Goal: Navigation & Orientation: Find specific page/section

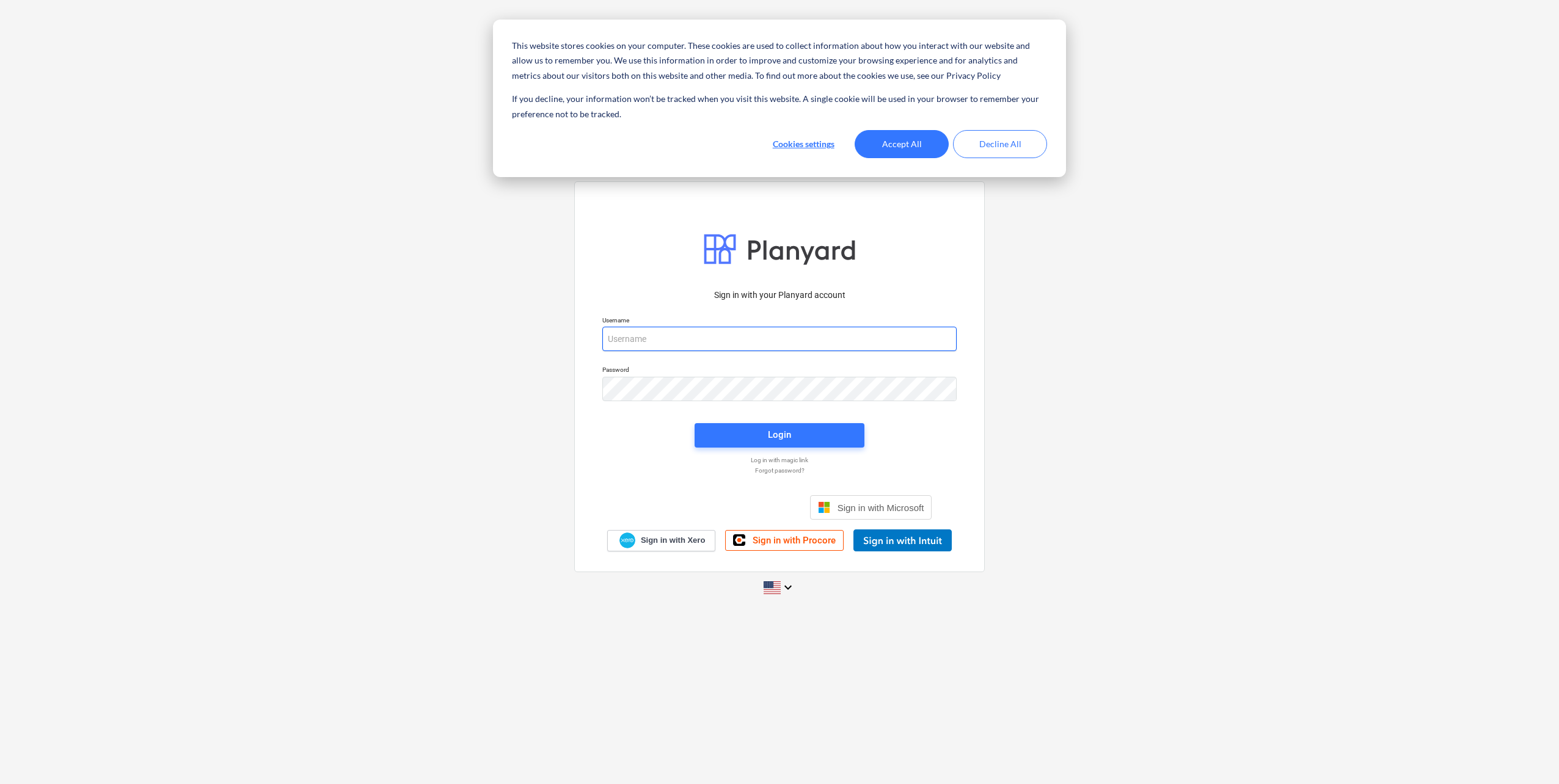
click at [649, 330] on input "email" at bounding box center [779, 339] width 354 height 24
paste input "[EMAIL_ADDRESS][DOMAIN_NAME]"
type input "[EMAIL_ADDRESS][DOMAIN_NAME]"
click at [814, 437] on span "Login" at bounding box center [779, 435] width 140 height 16
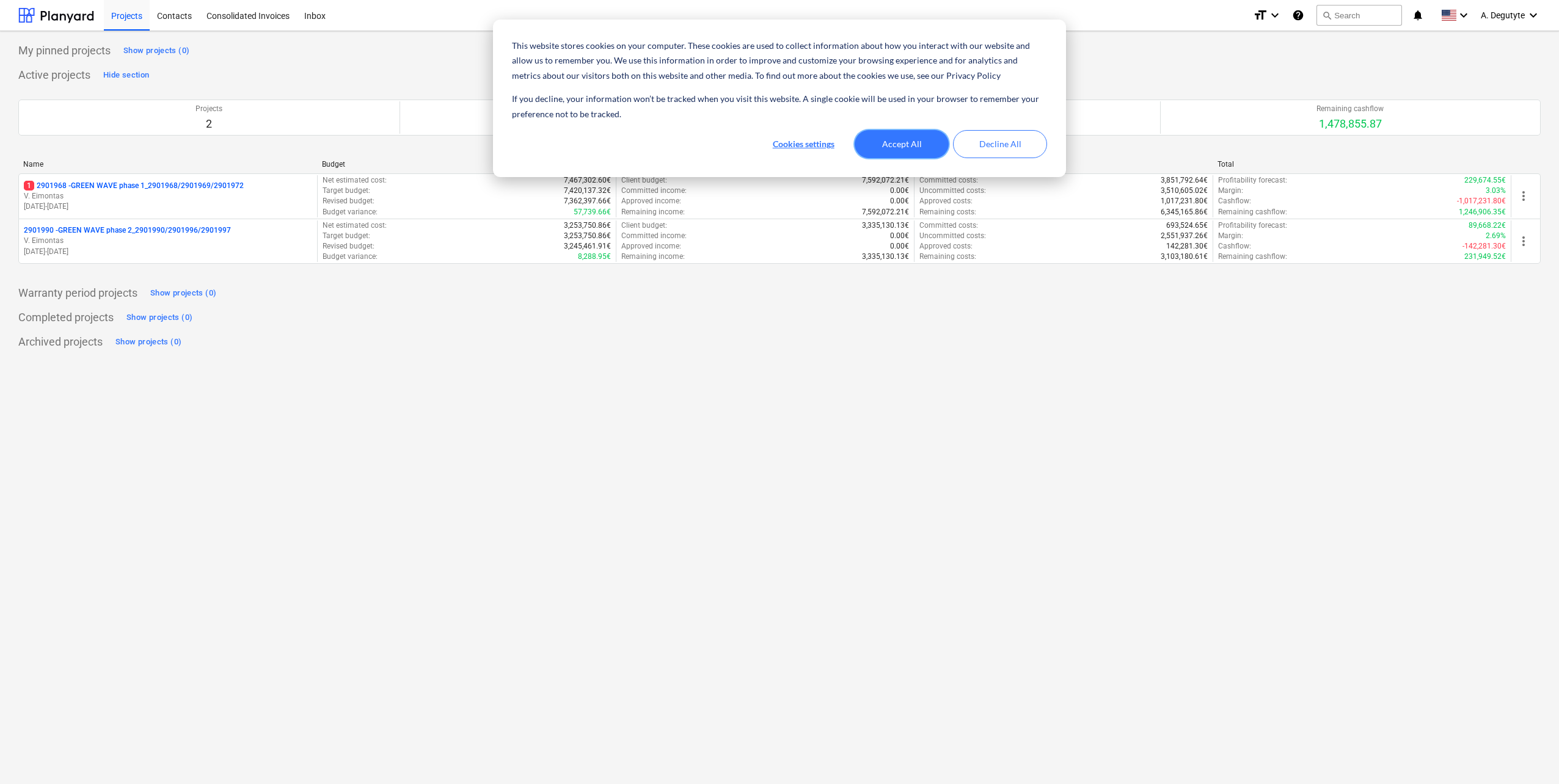
click at [901, 154] on button "Accept All" at bounding box center [901, 144] width 94 height 28
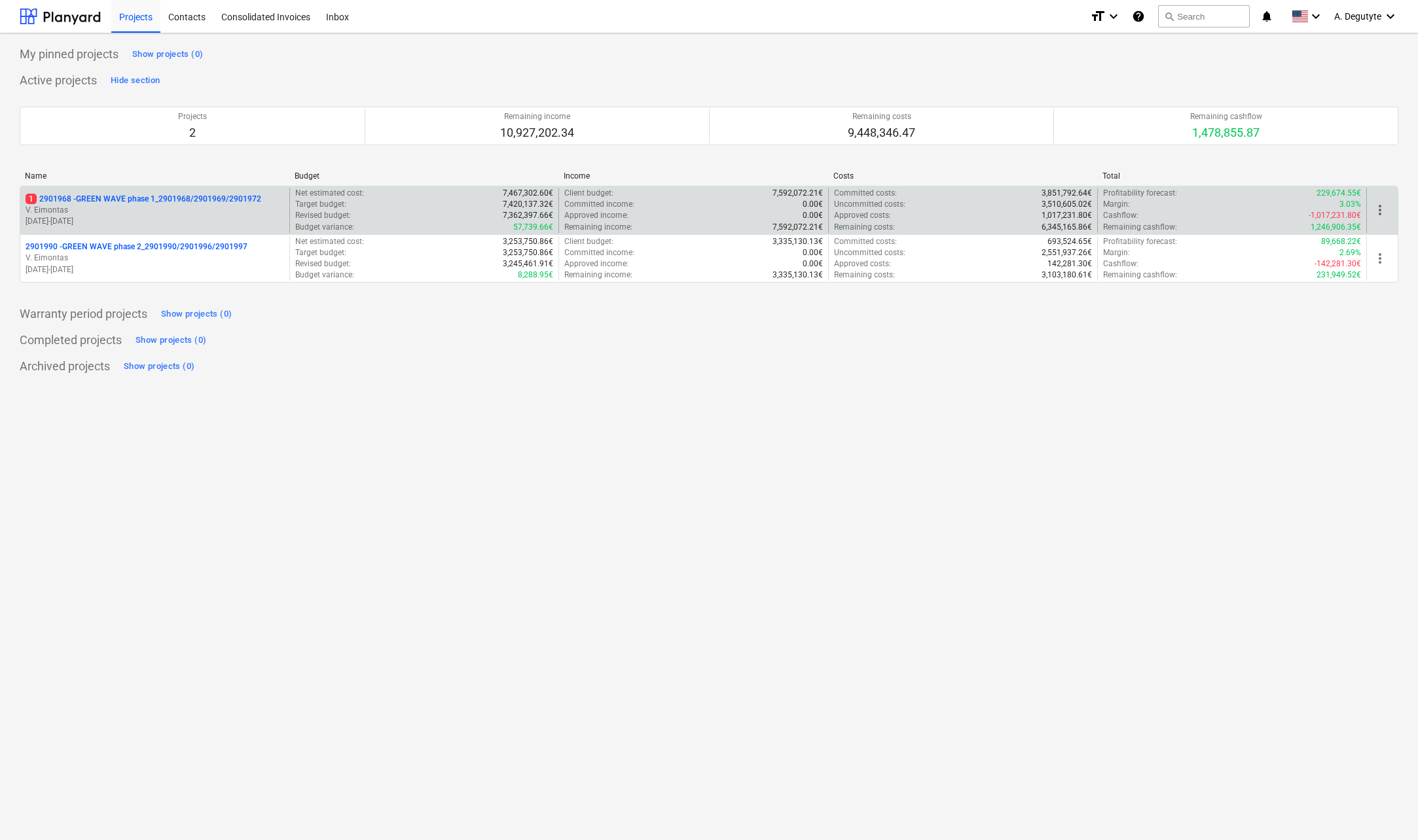
click at [216, 218] on p "[DATE] - [DATE]" at bounding box center [154, 221] width 259 height 11
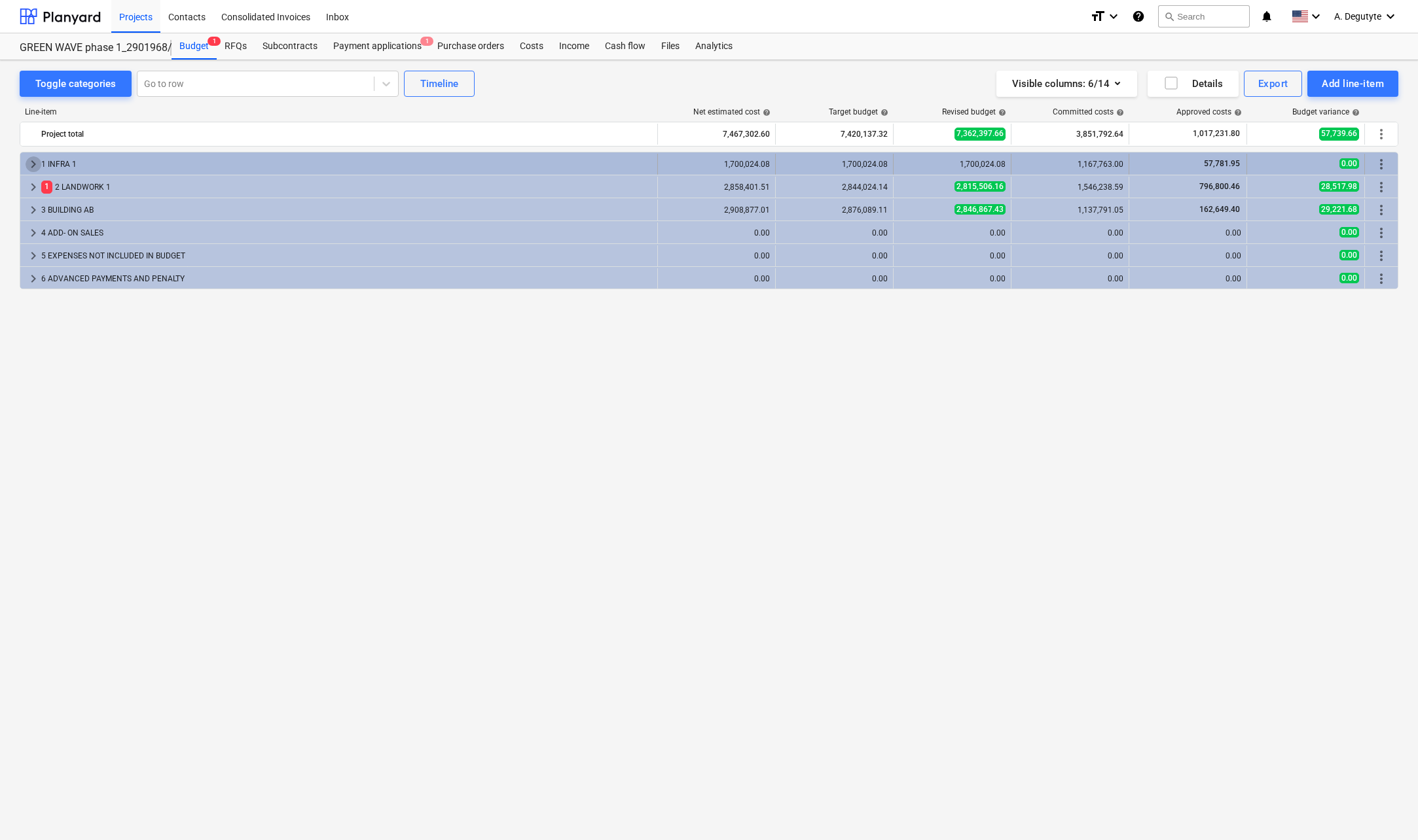
click at [33, 158] on span "keyboard_arrow_right" at bounding box center [33, 164] width 16 height 16
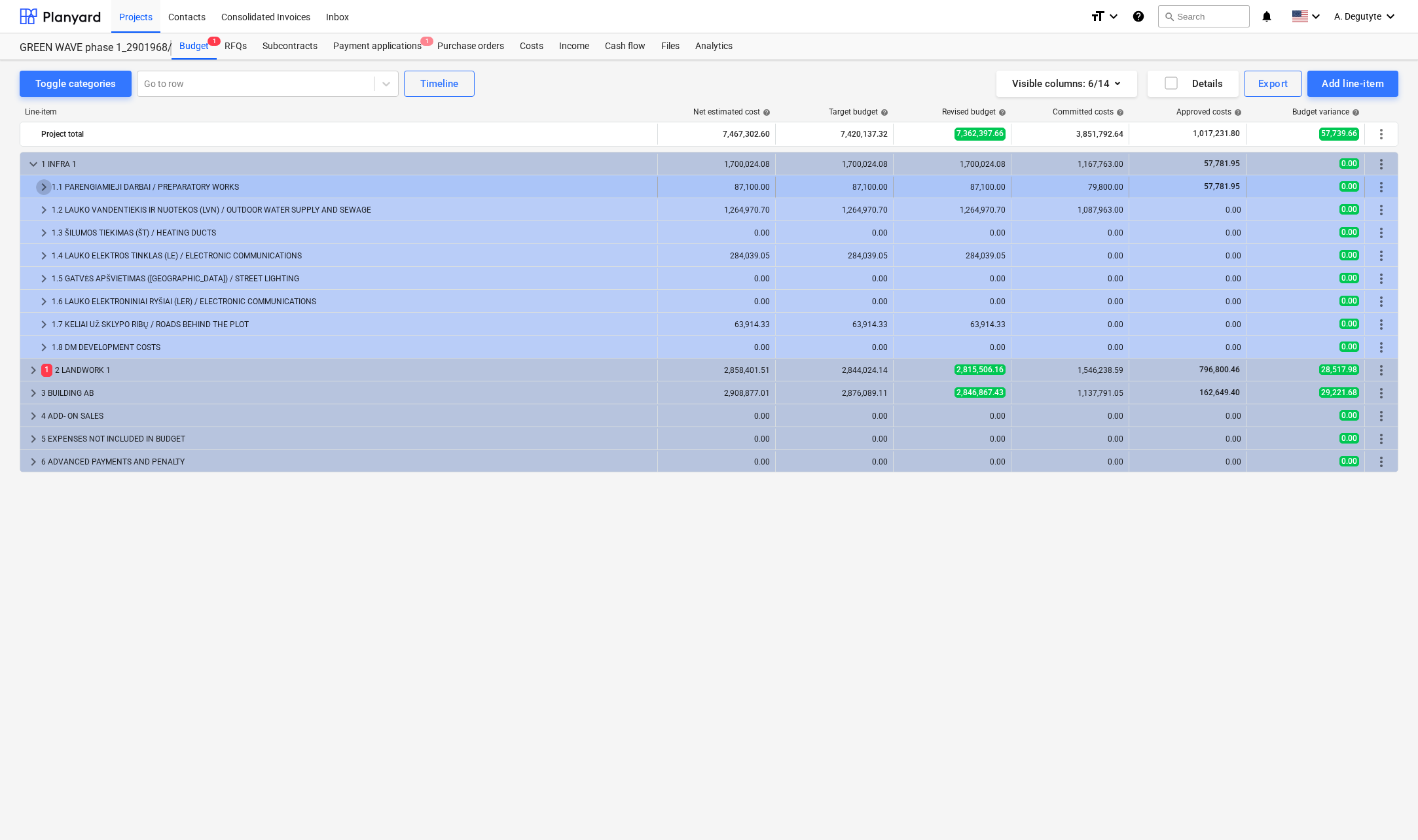
click at [47, 184] on span "keyboard_arrow_right" at bounding box center [43, 187] width 16 height 16
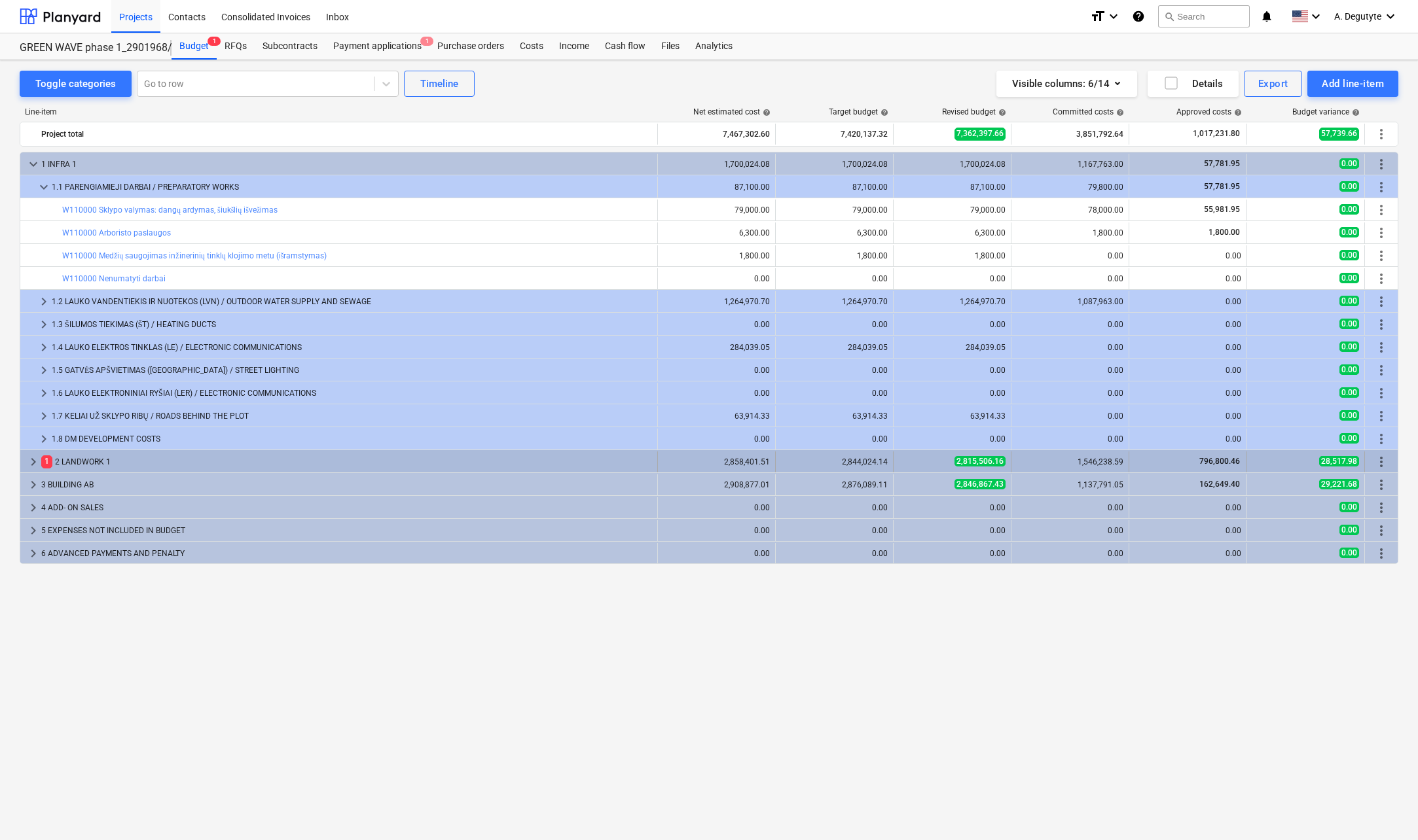
click at [30, 456] on span "keyboard_arrow_right" at bounding box center [33, 461] width 16 height 16
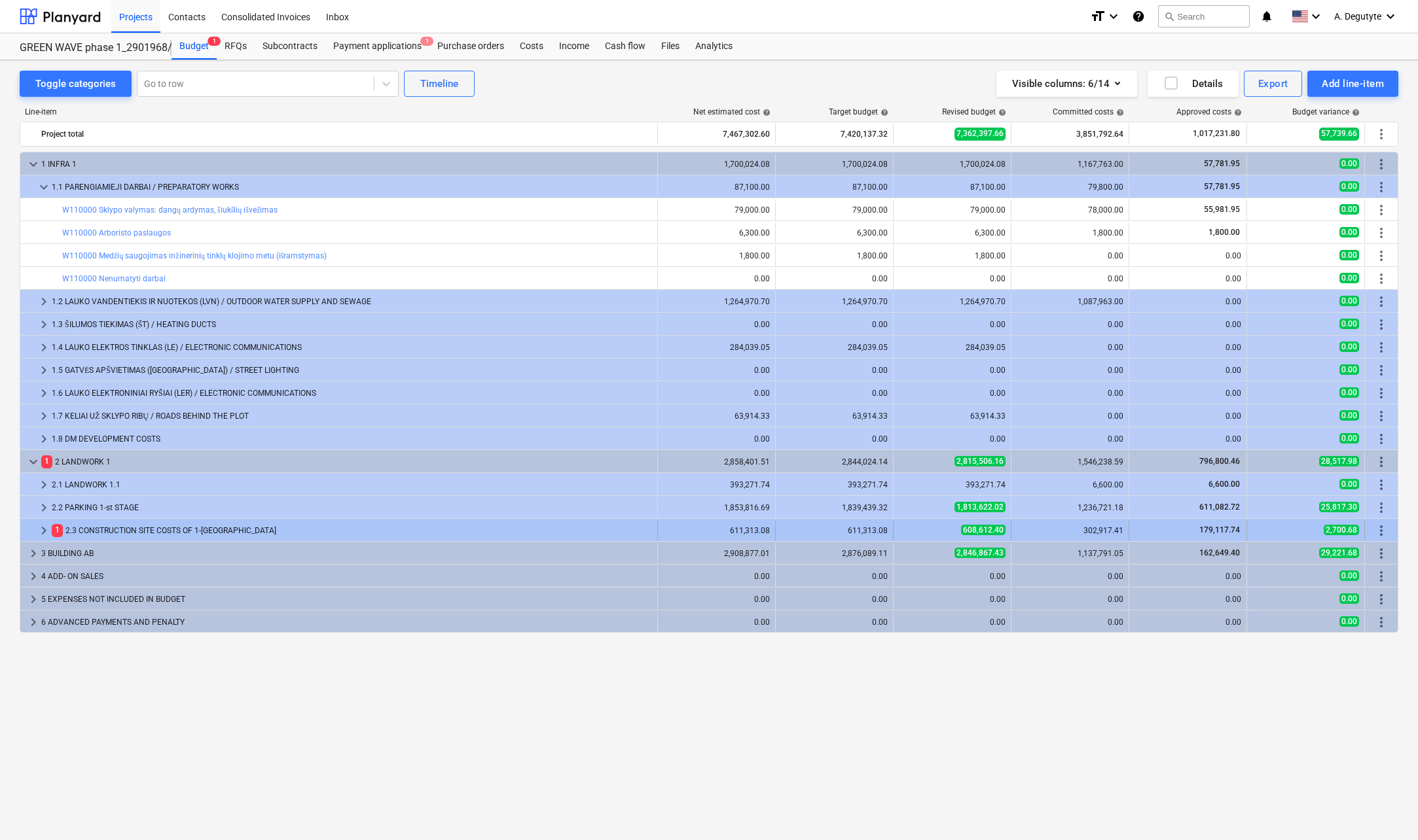
click at [45, 528] on span "keyboard_arrow_right" at bounding box center [43, 530] width 16 height 16
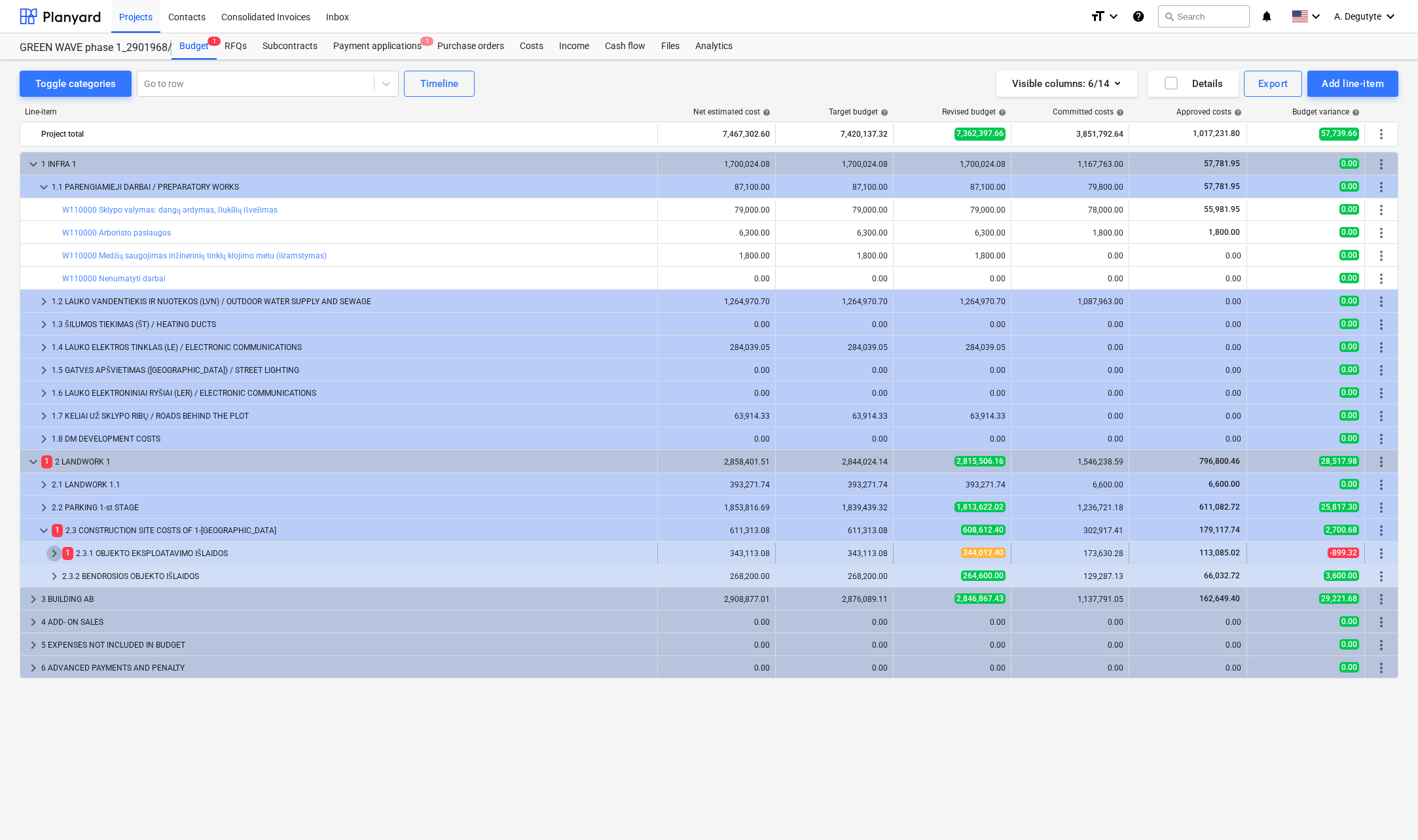
click at [47, 553] on span "keyboard_arrow_right" at bounding box center [54, 553] width 16 height 16
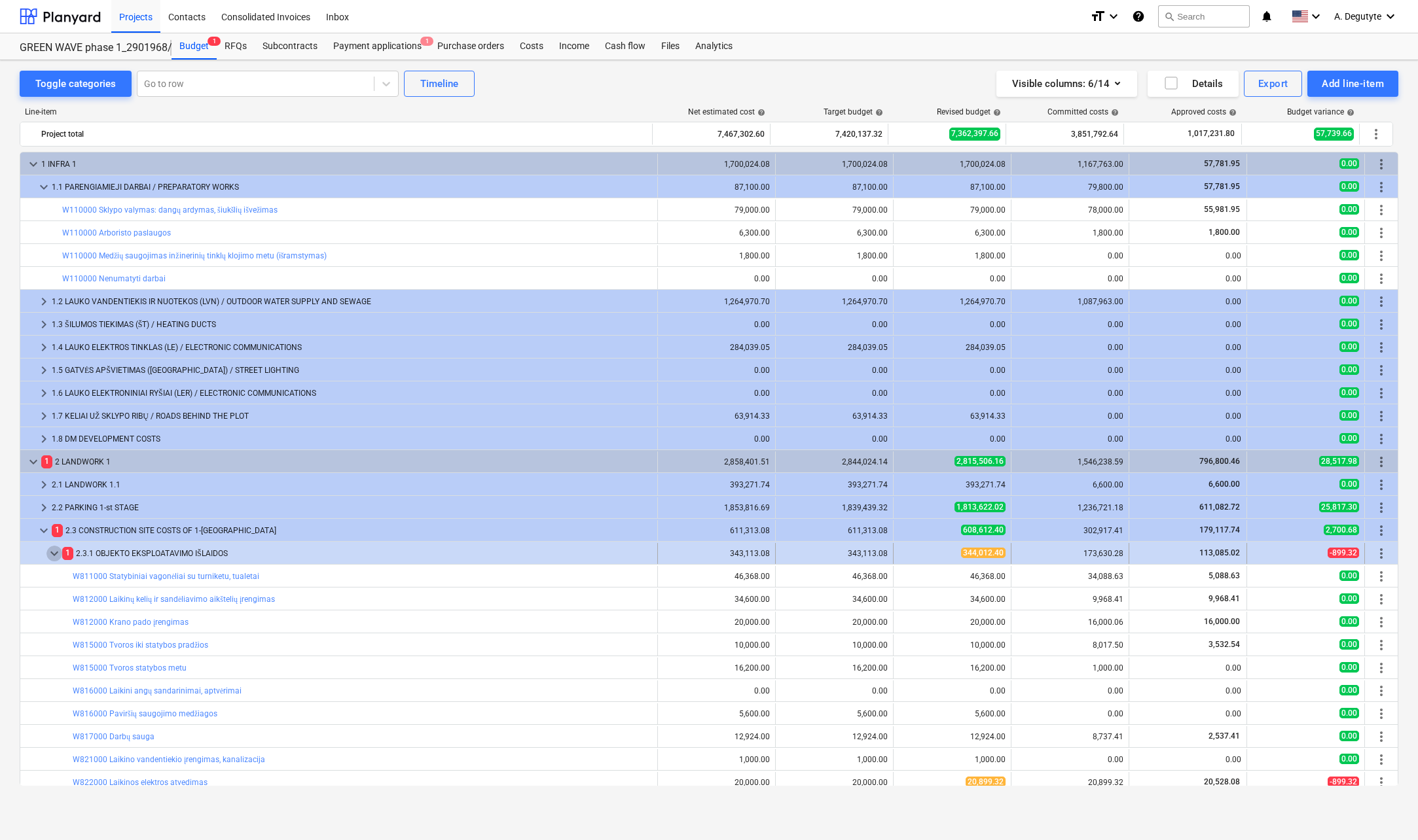
click at [47, 553] on span "keyboard_arrow_down" at bounding box center [54, 553] width 16 height 16
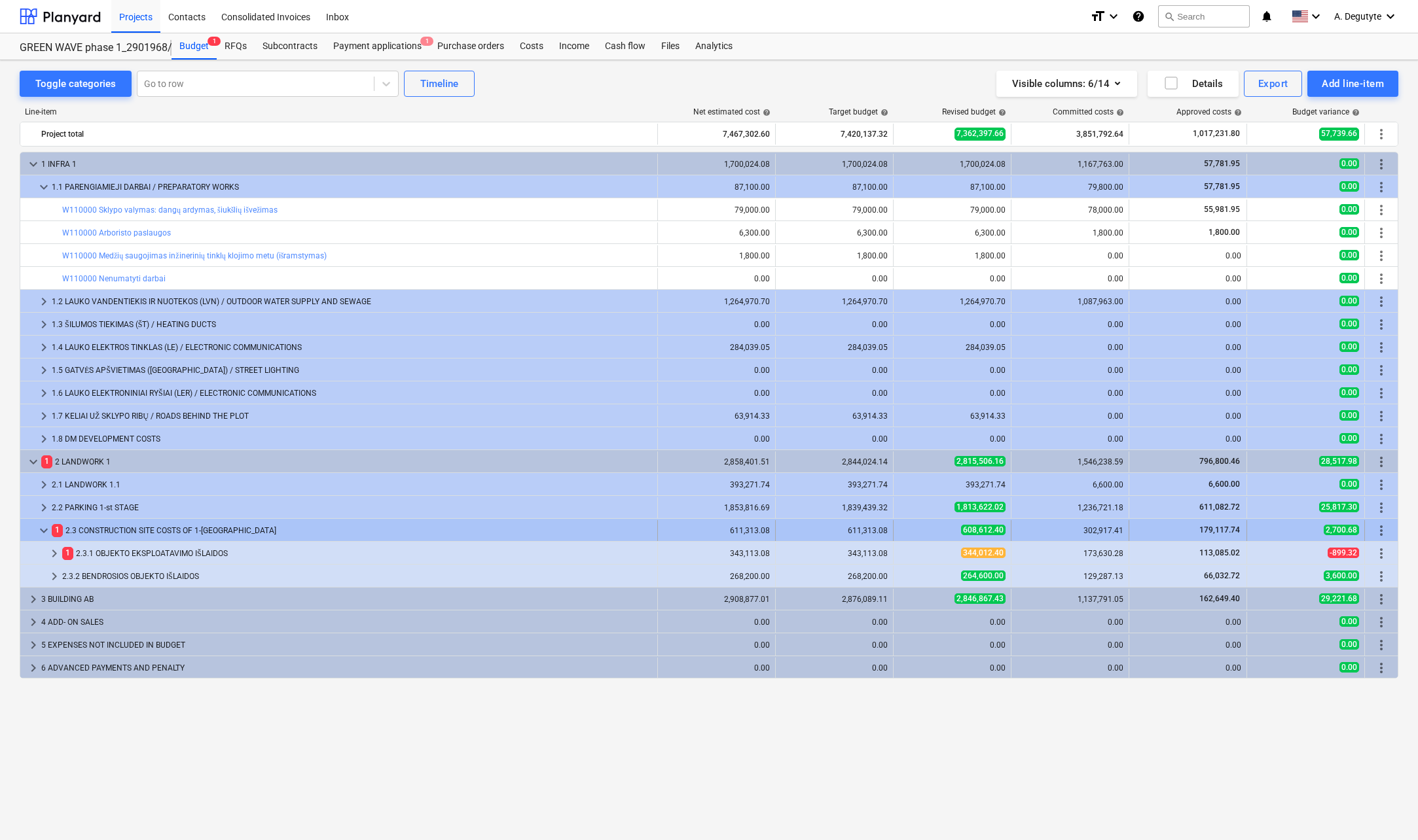
click at [43, 534] on span "keyboard_arrow_down" at bounding box center [43, 530] width 16 height 16
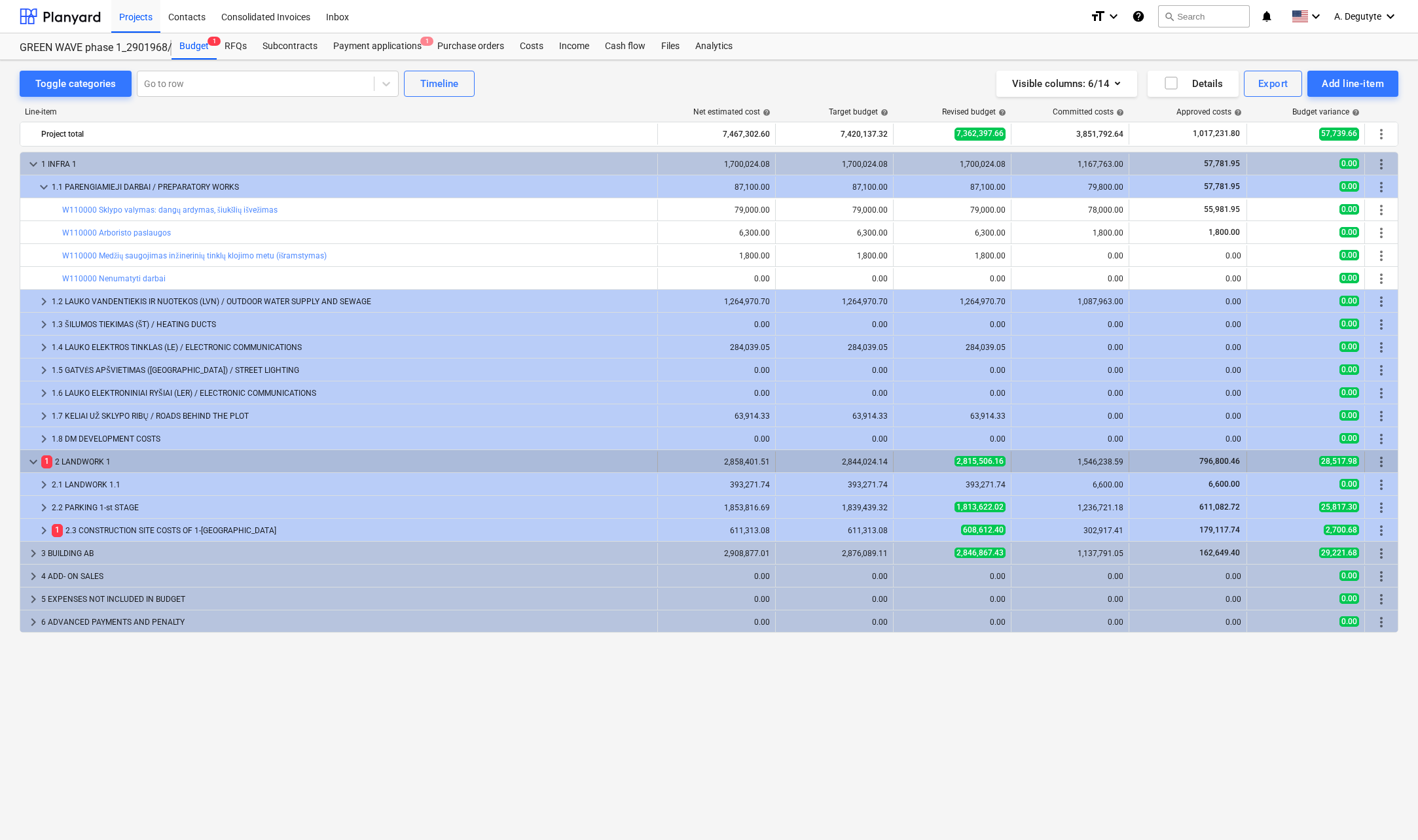
click at [36, 462] on span "keyboard_arrow_down" at bounding box center [33, 461] width 16 height 16
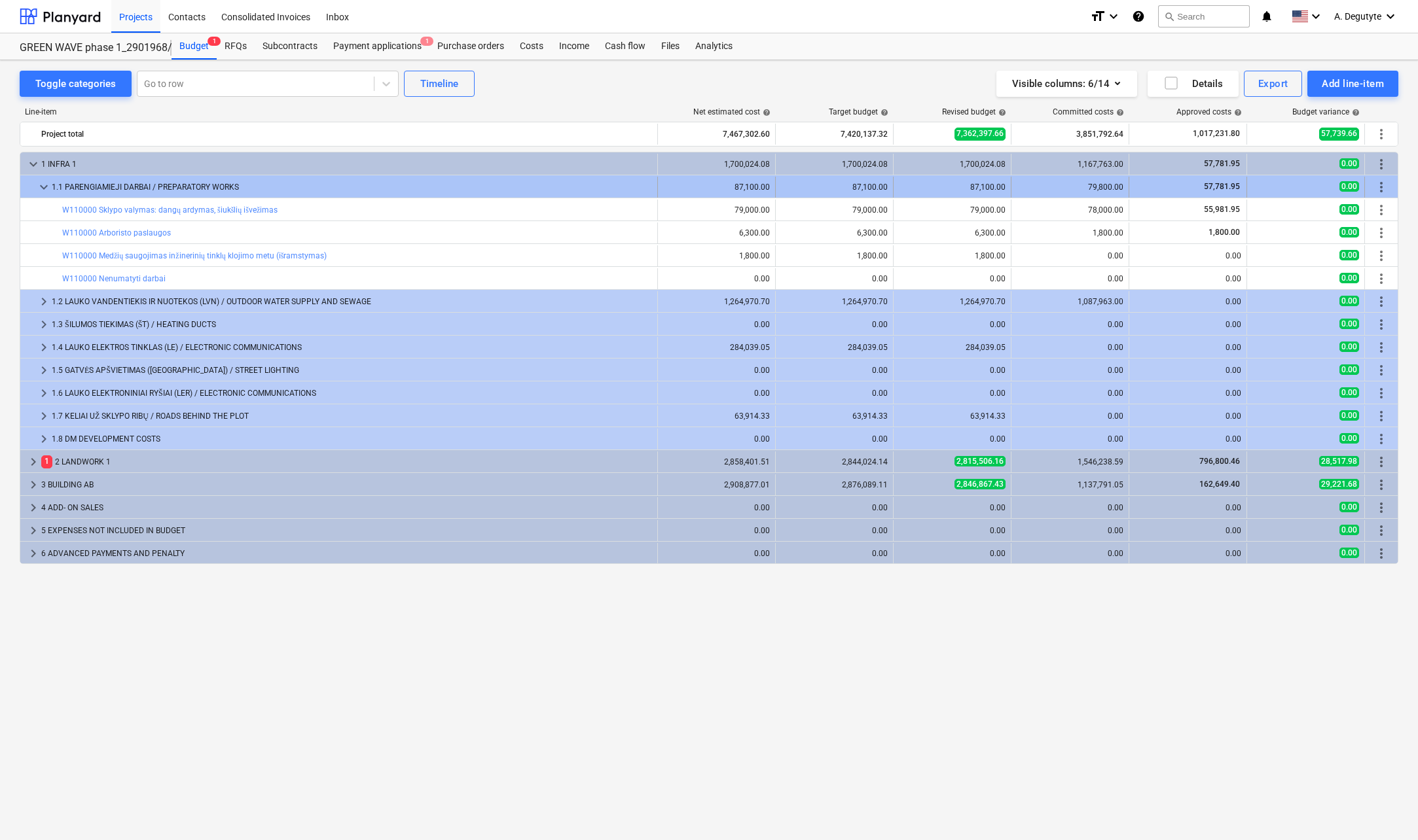
click at [43, 185] on span "keyboard_arrow_down" at bounding box center [43, 187] width 16 height 16
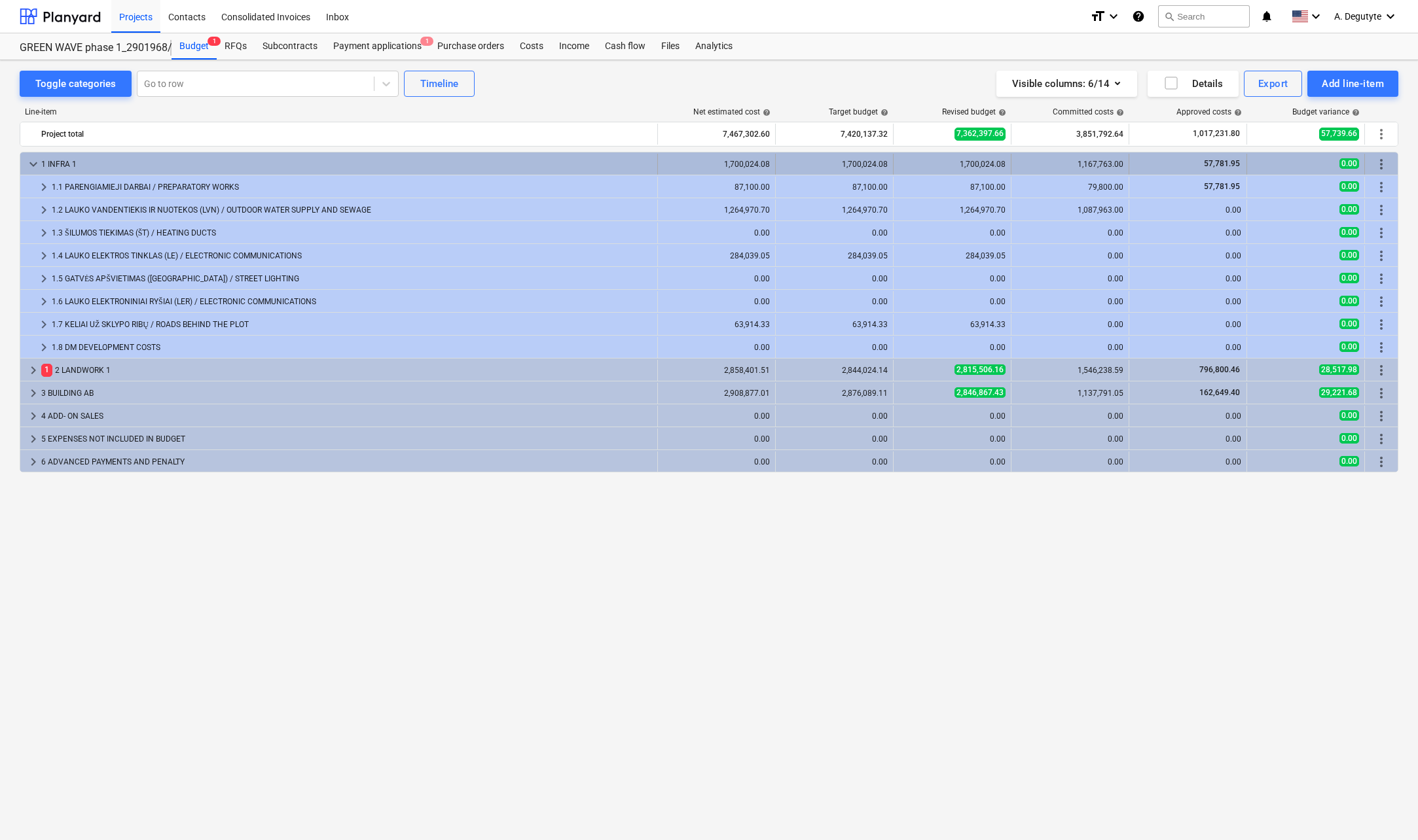
click at [29, 166] on span "keyboard_arrow_down" at bounding box center [33, 164] width 16 height 16
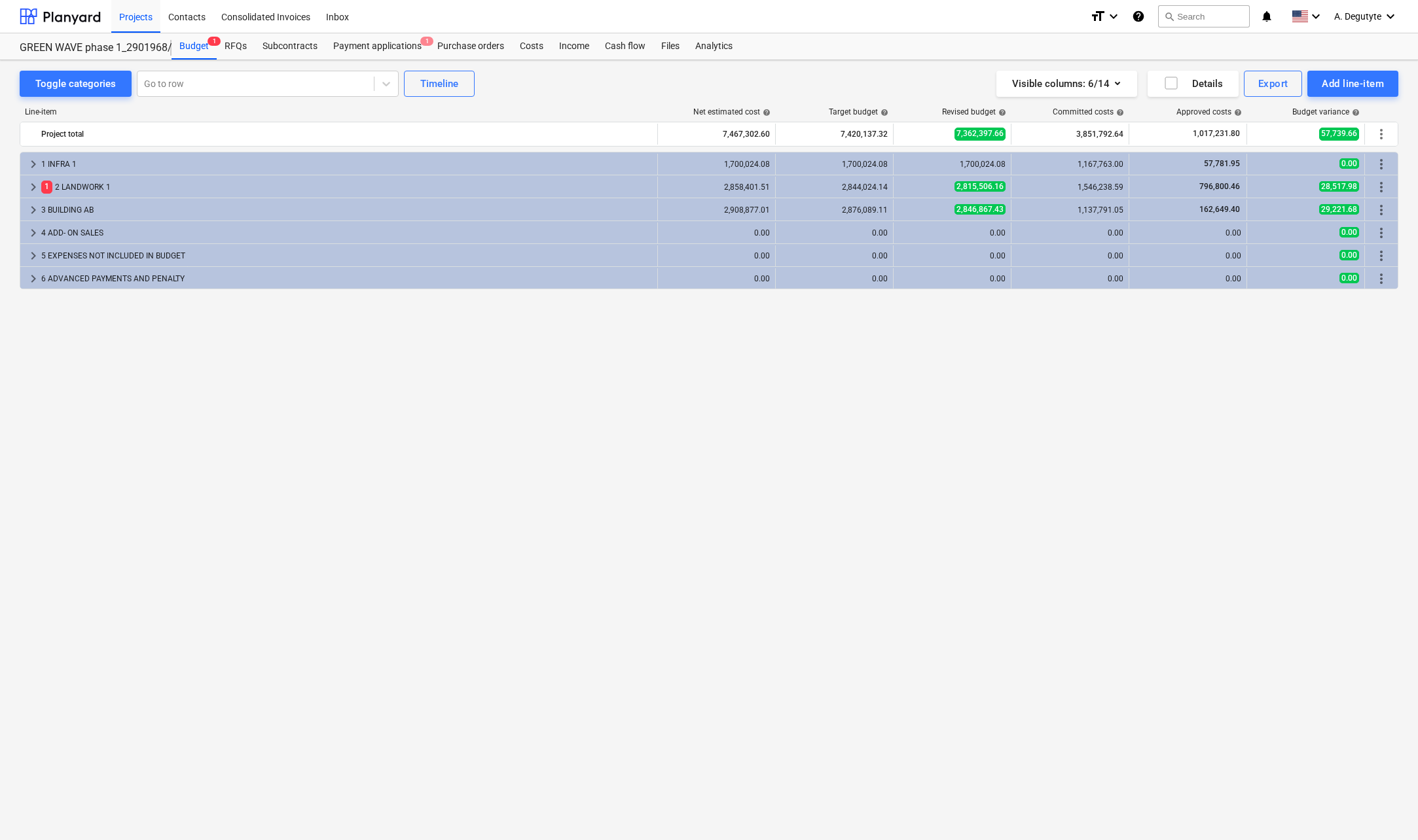
click at [33, 160] on span "keyboard_arrow_right" at bounding box center [33, 164] width 16 height 16
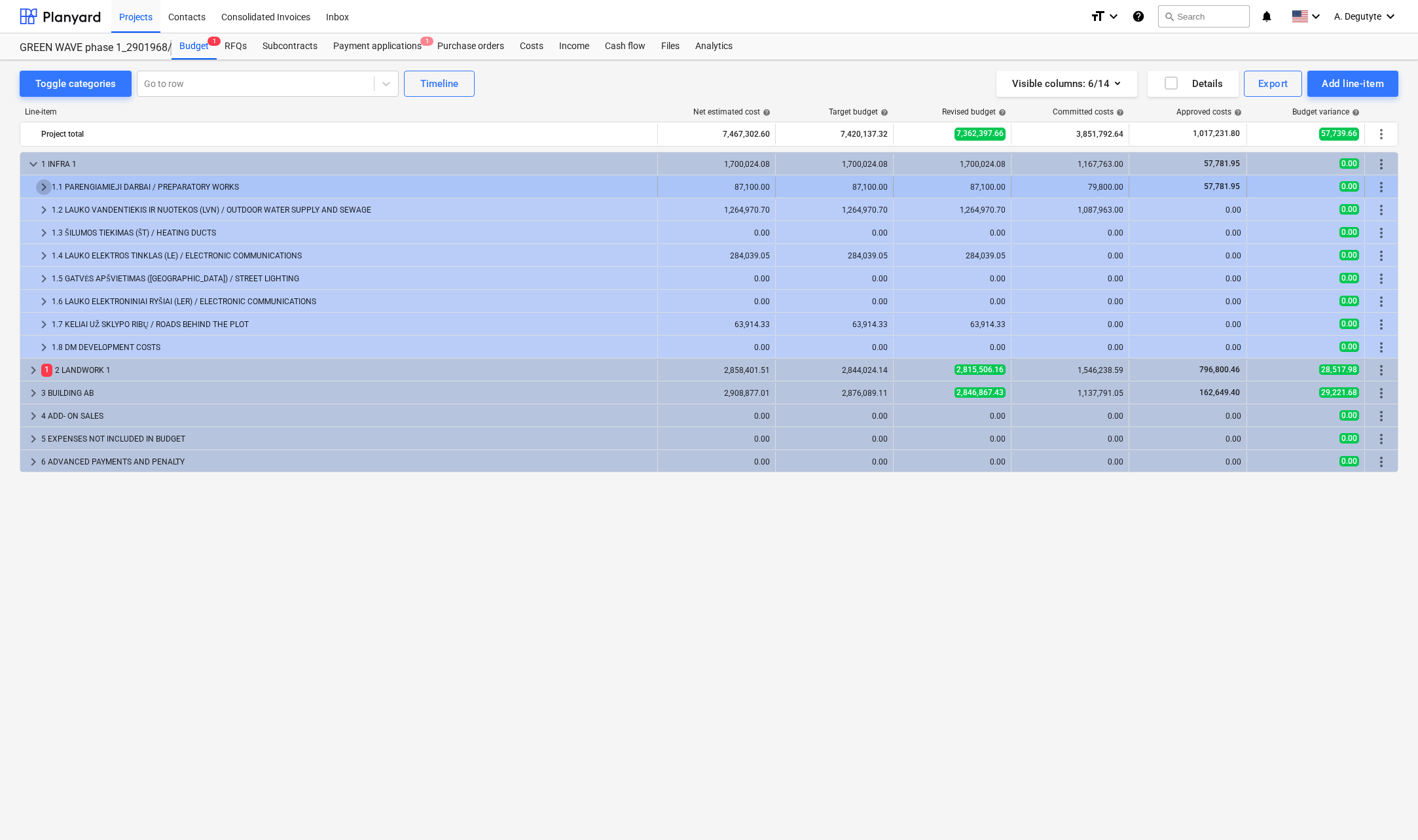
click at [42, 186] on span "keyboard_arrow_right" at bounding box center [43, 187] width 16 height 16
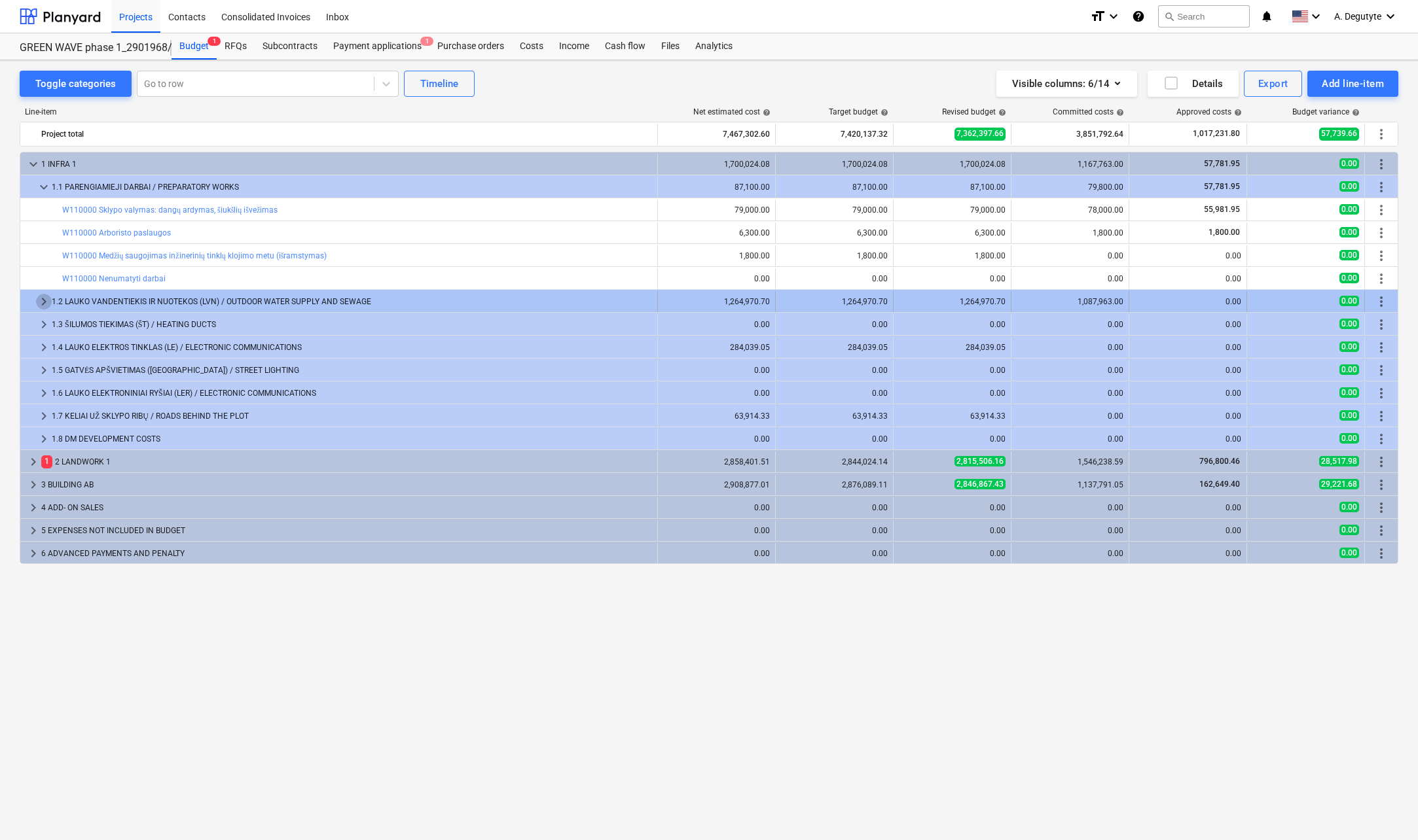
click at [40, 301] on span "keyboard_arrow_right" at bounding box center [43, 301] width 16 height 16
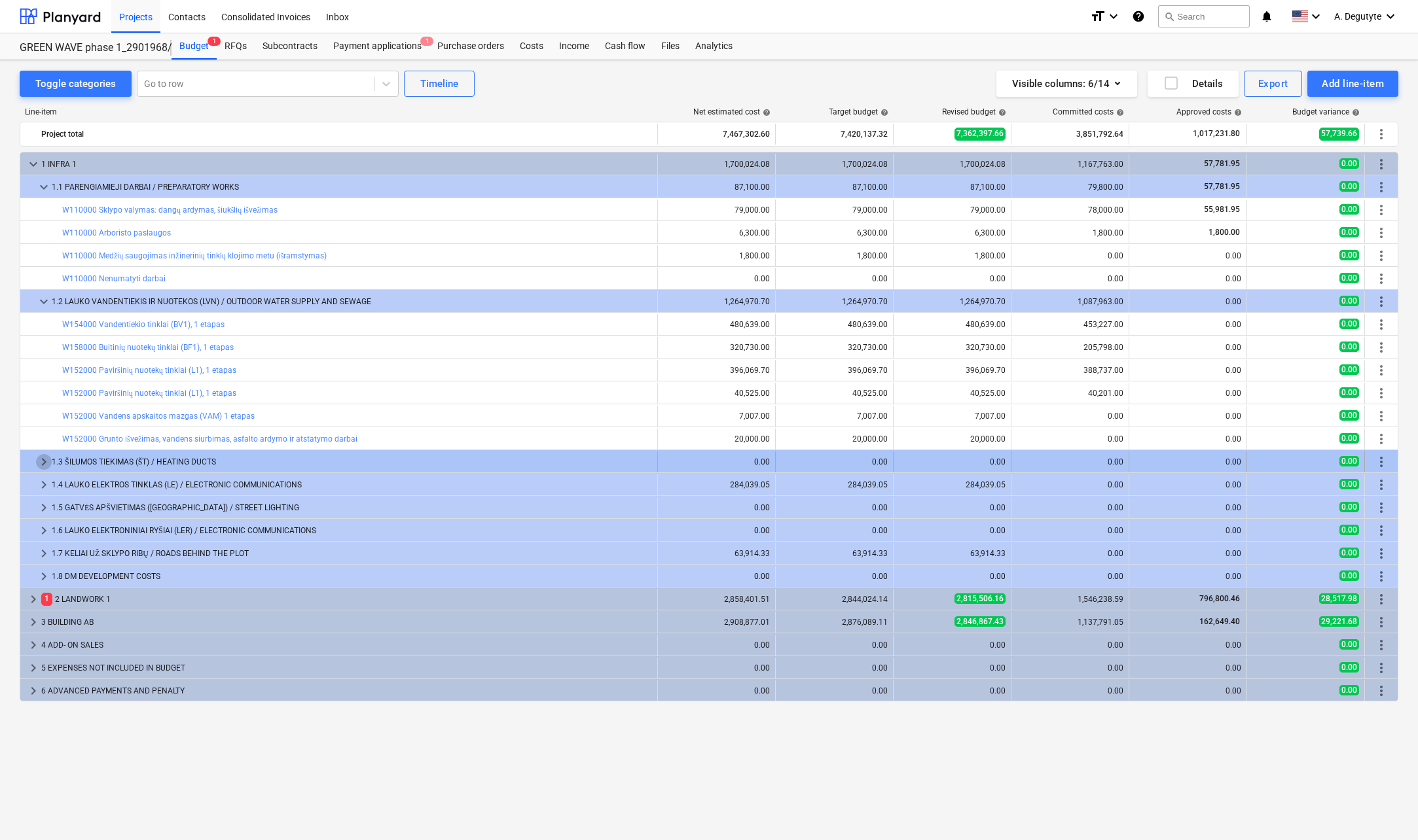
click at [45, 461] on span "keyboard_arrow_right" at bounding box center [43, 461] width 16 height 16
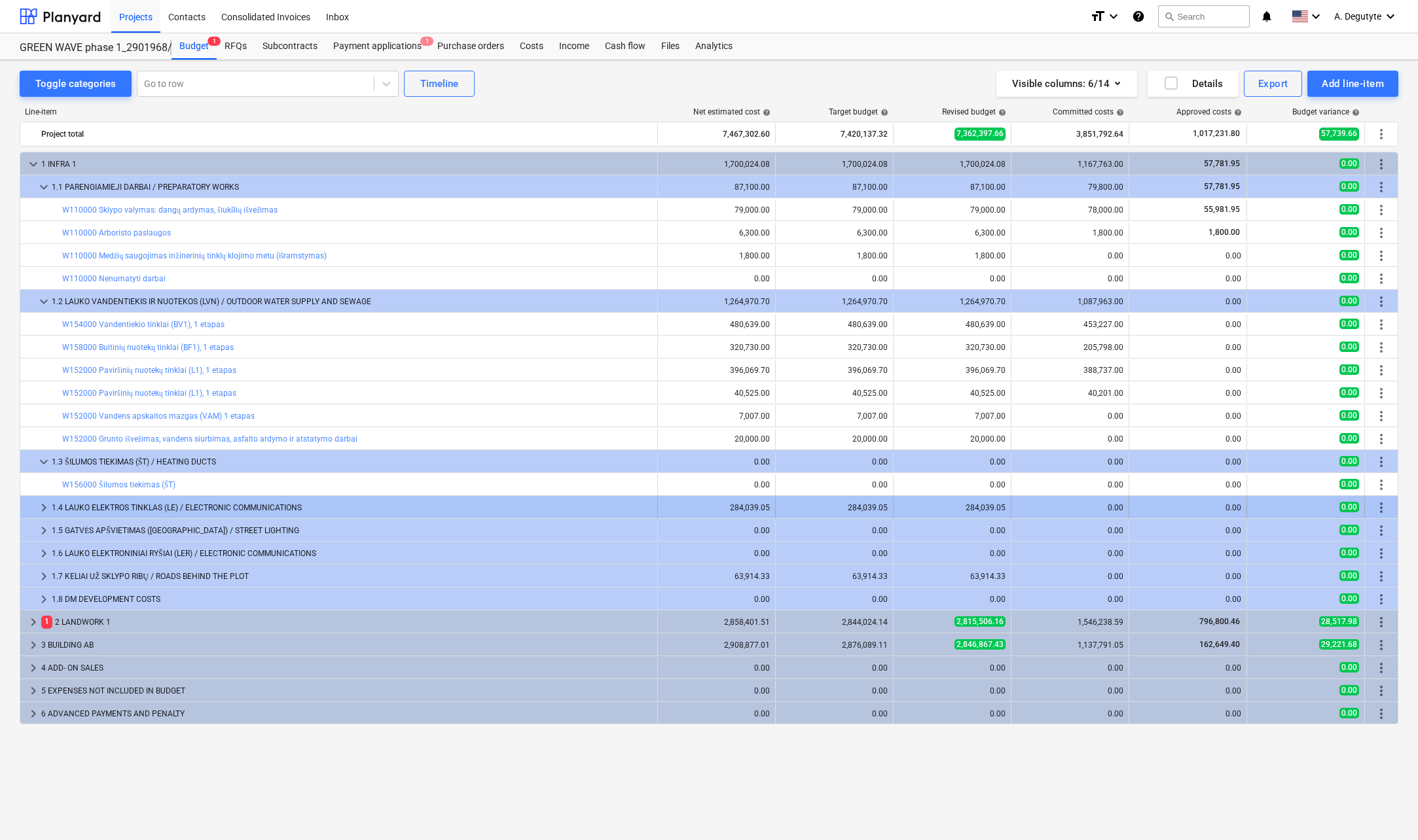
click at [47, 502] on span "keyboard_arrow_right" at bounding box center [43, 507] width 16 height 16
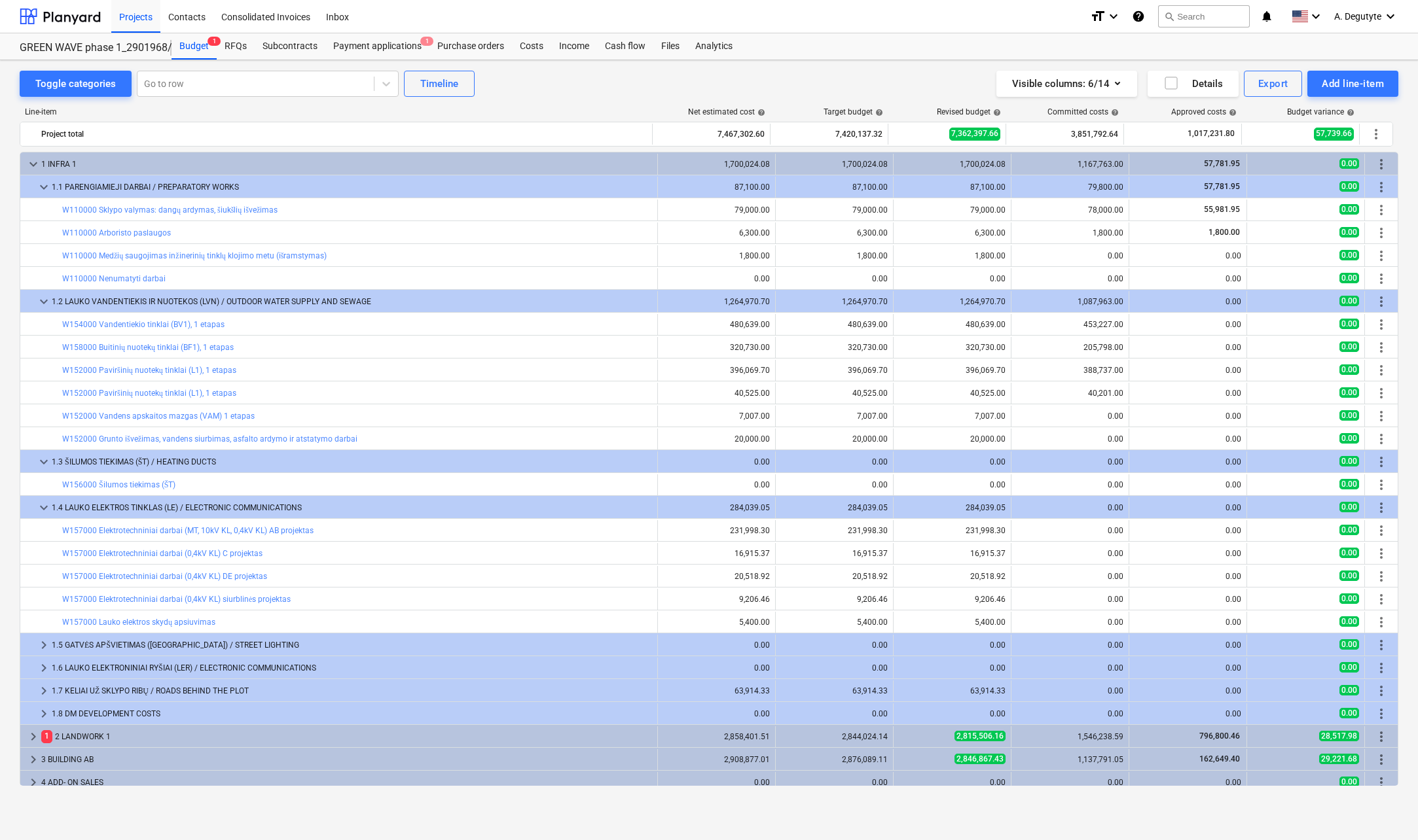
scroll to position [53, 0]
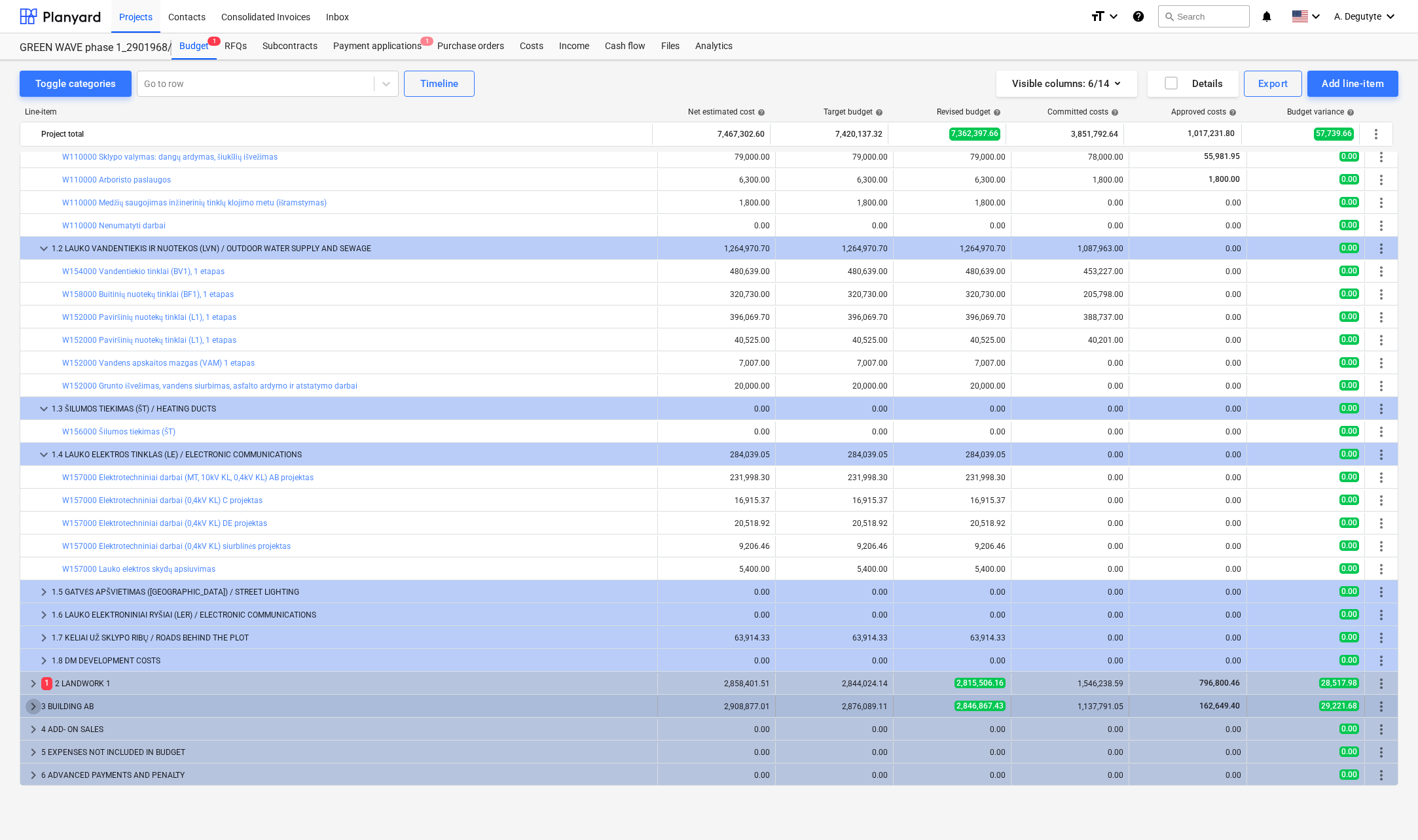
click at [34, 701] on span "keyboard_arrow_right" at bounding box center [33, 706] width 16 height 16
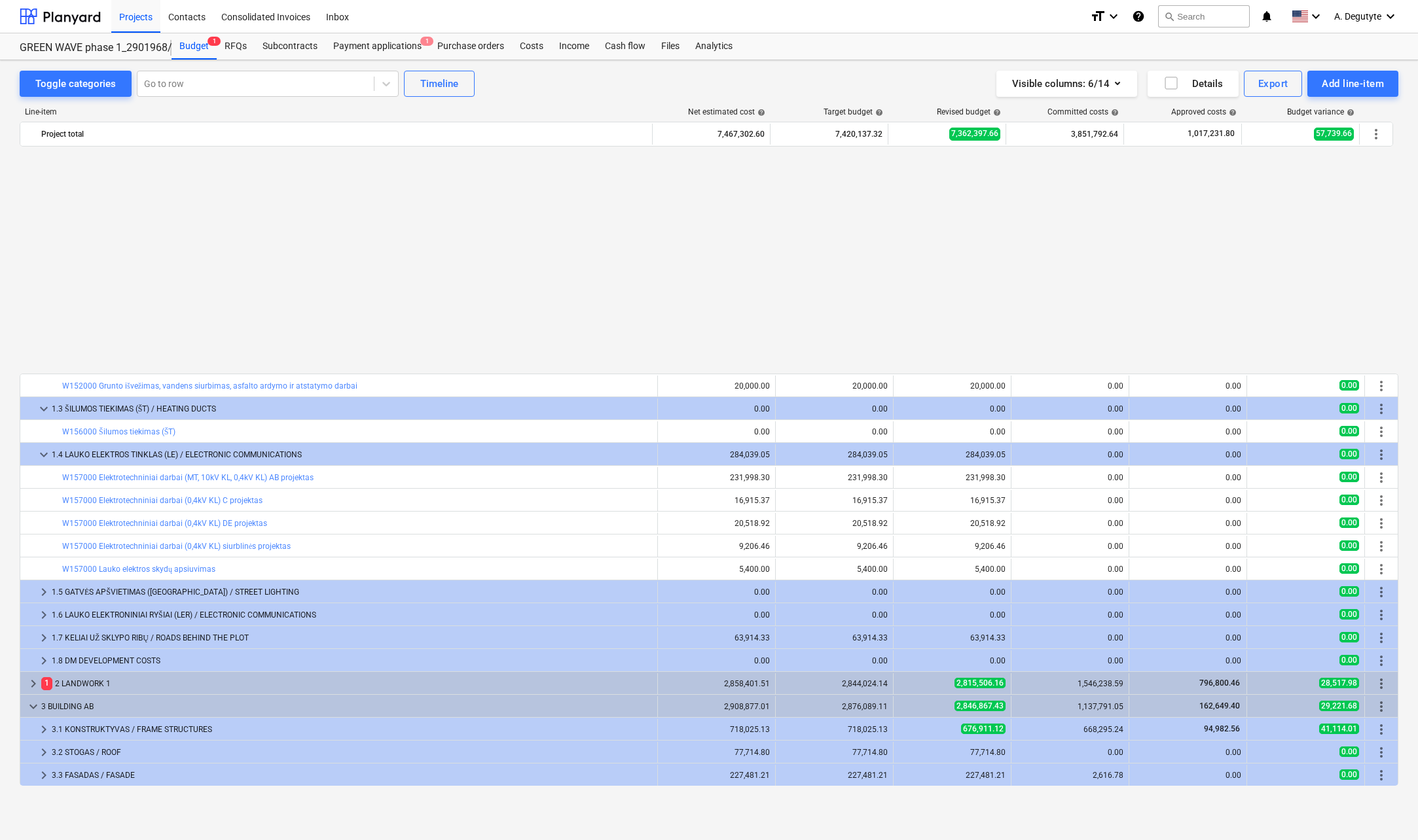
scroll to position [305, 0]
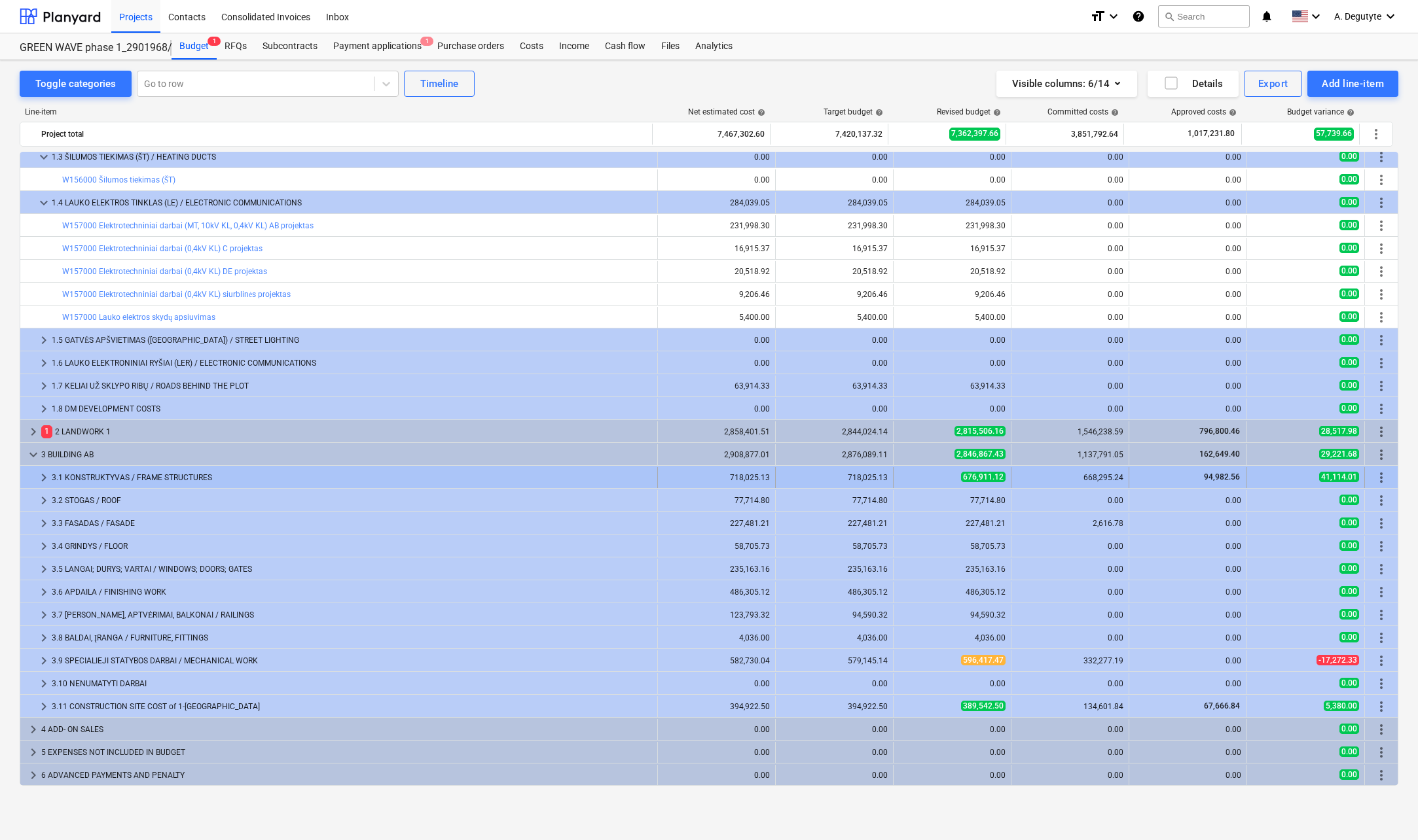
click at [44, 479] on span "keyboard_arrow_right" at bounding box center [43, 477] width 16 height 16
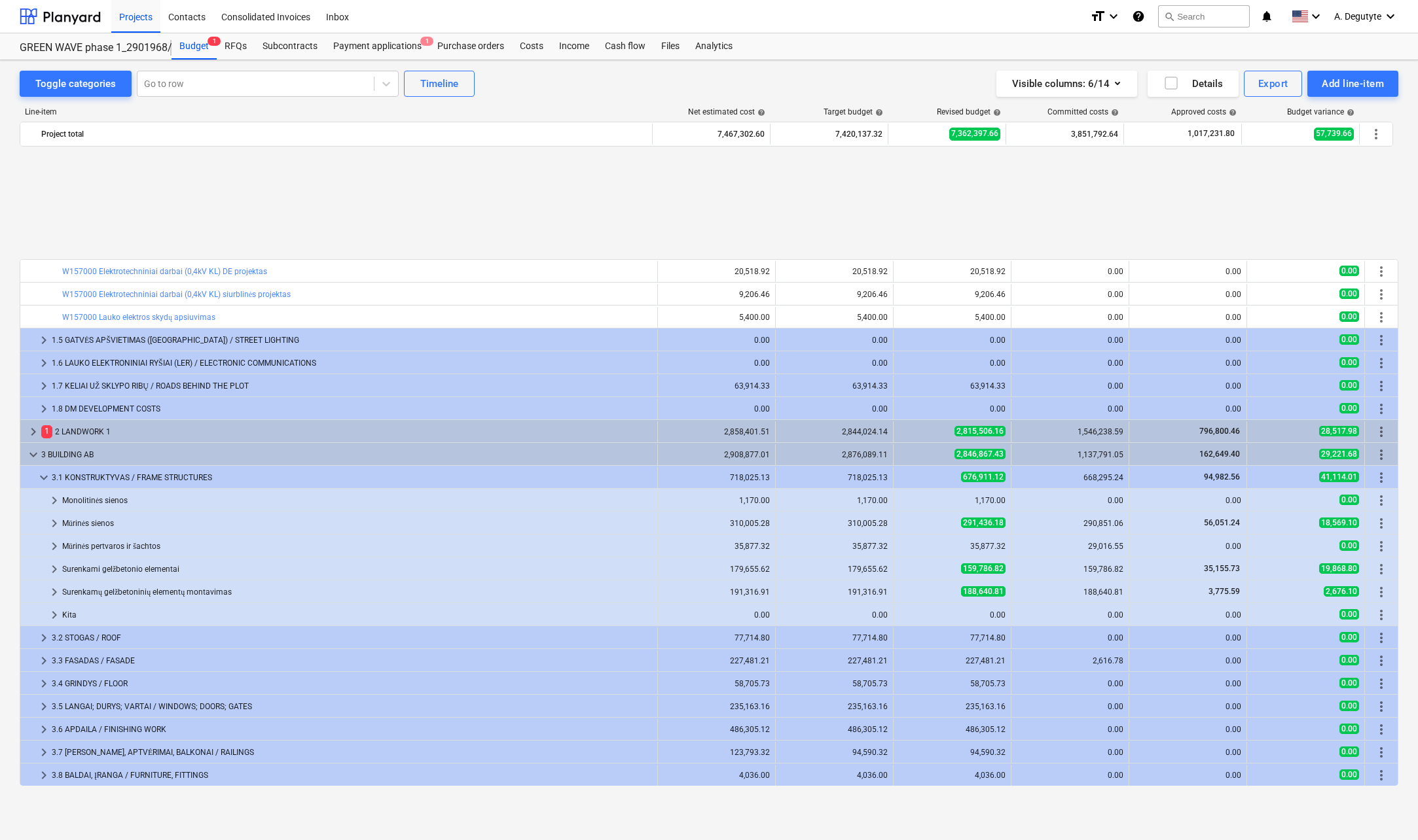
scroll to position [442, 0]
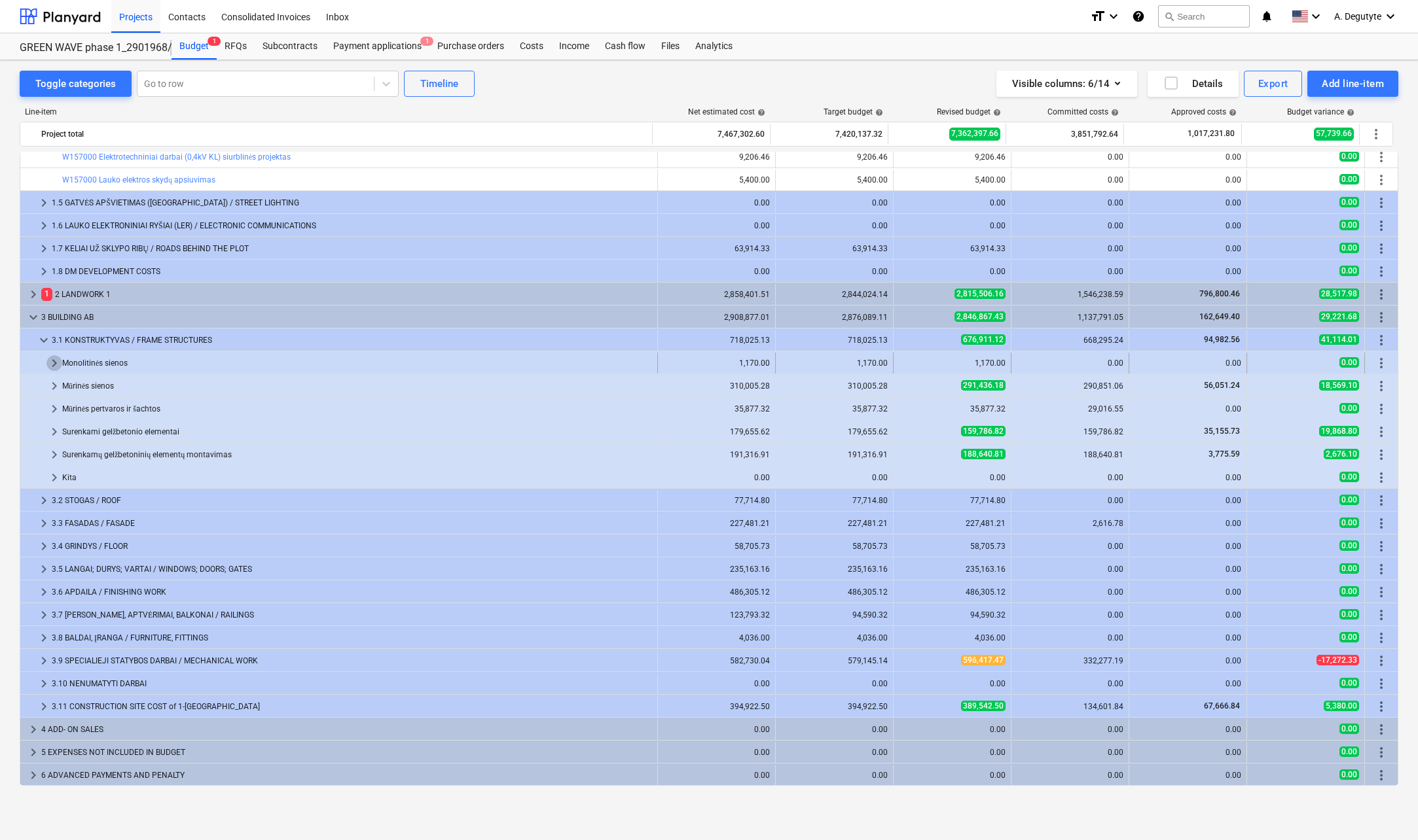
click at [49, 360] on span "keyboard_arrow_right" at bounding box center [54, 363] width 16 height 16
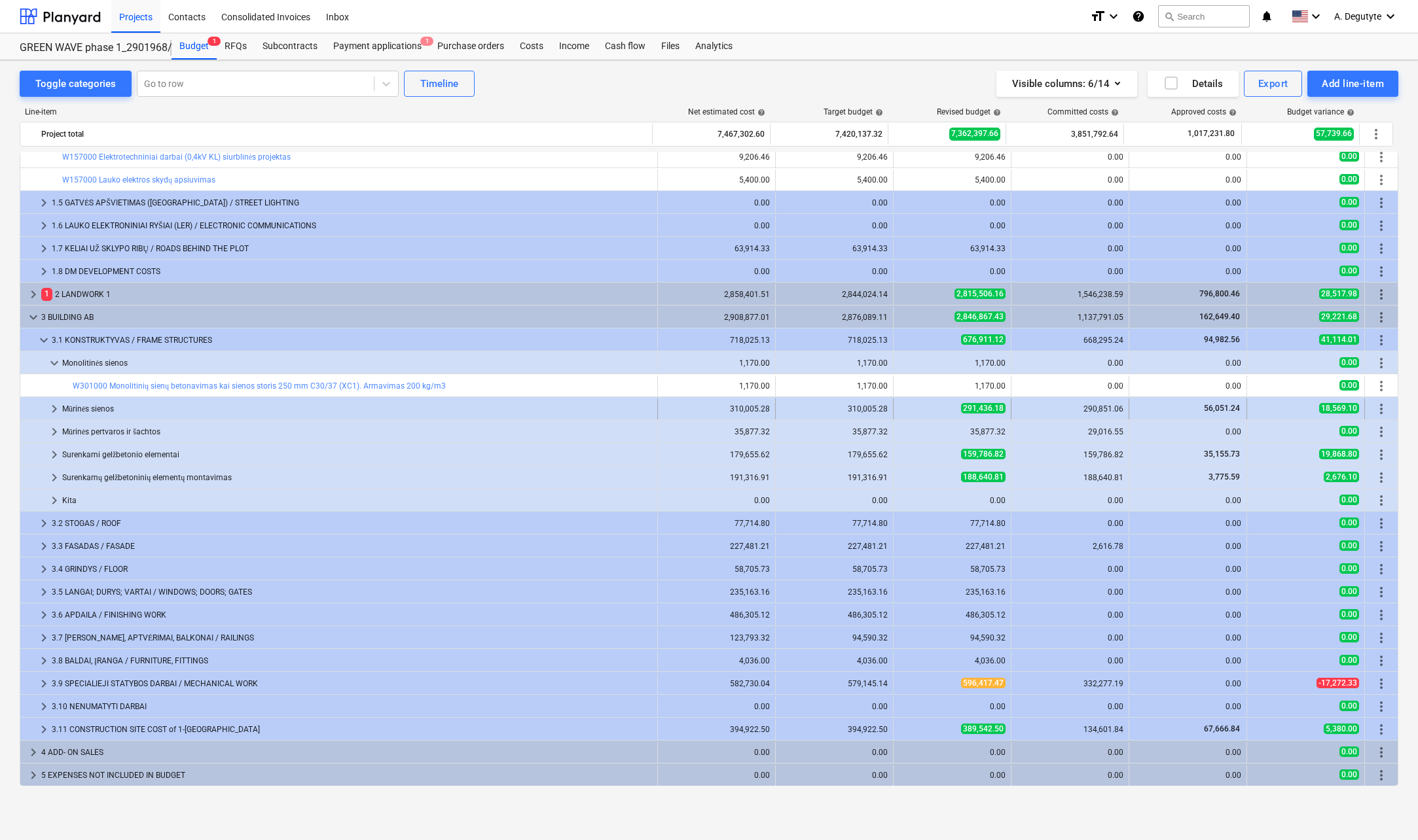
click at [55, 408] on span "keyboard_arrow_right" at bounding box center [54, 409] width 16 height 16
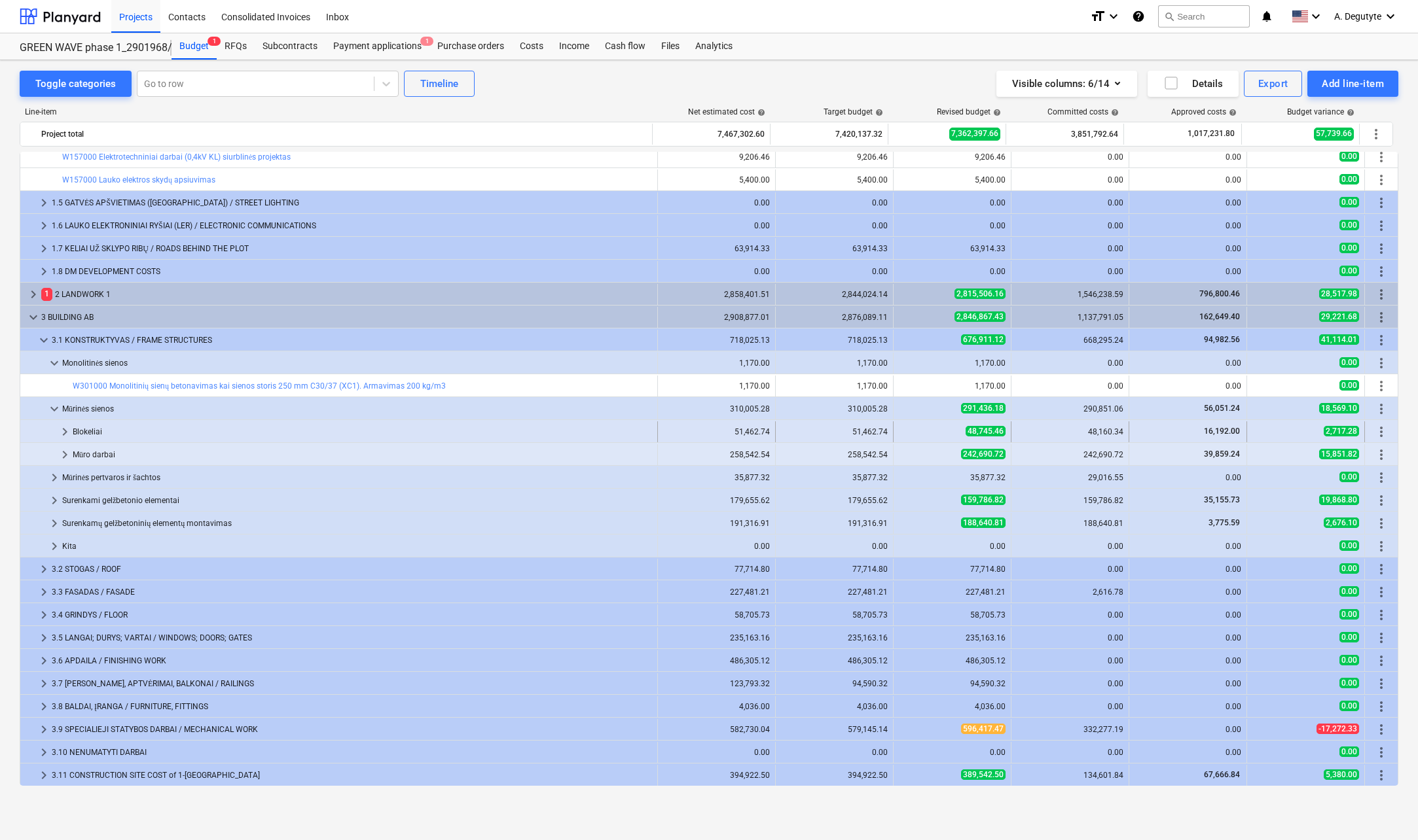
click at [60, 430] on span "keyboard_arrow_right" at bounding box center [64, 431] width 16 height 16
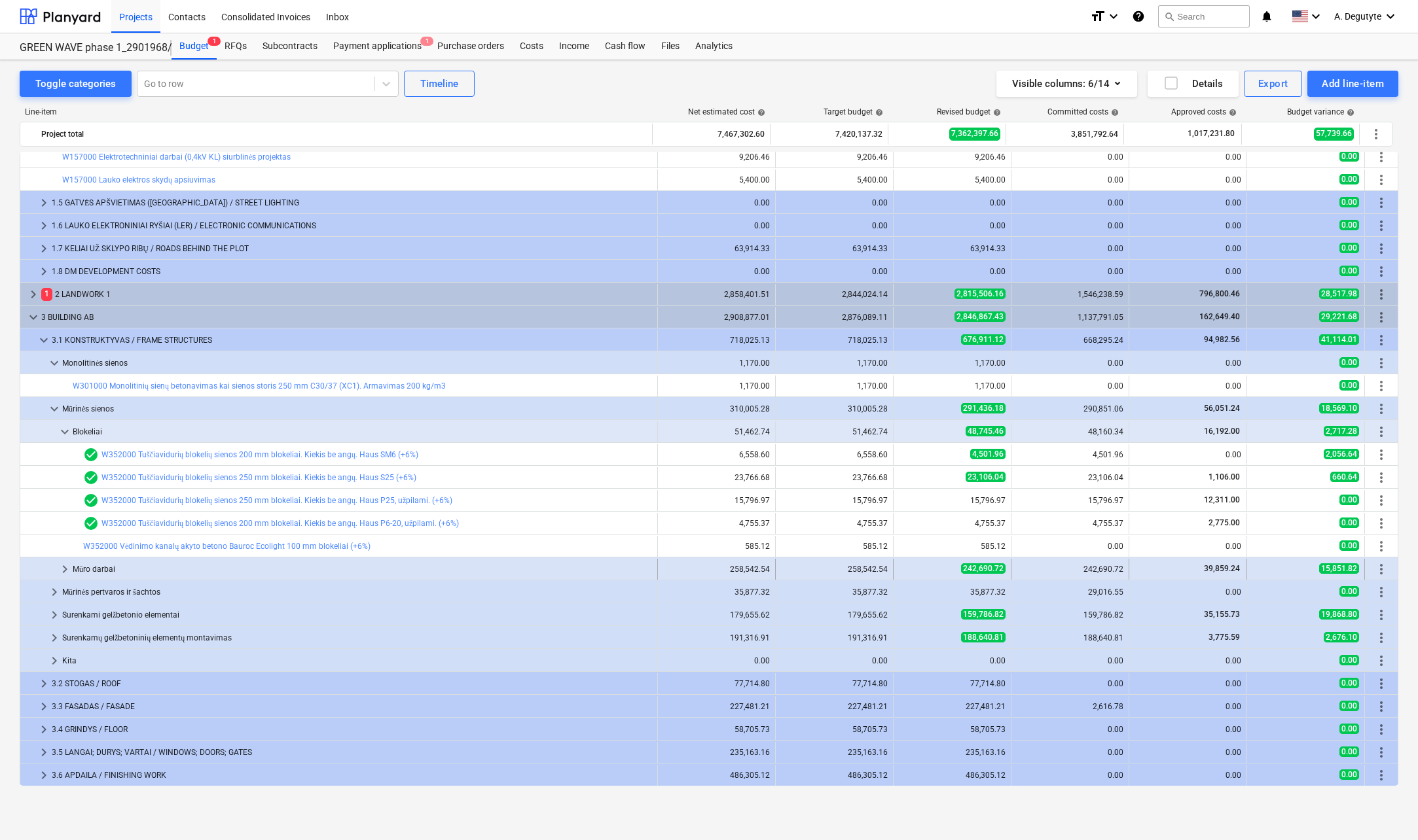
click at [64, 564] on span "keyboard_arrow_right" at bounding box center [64, 569] width 16 height 16
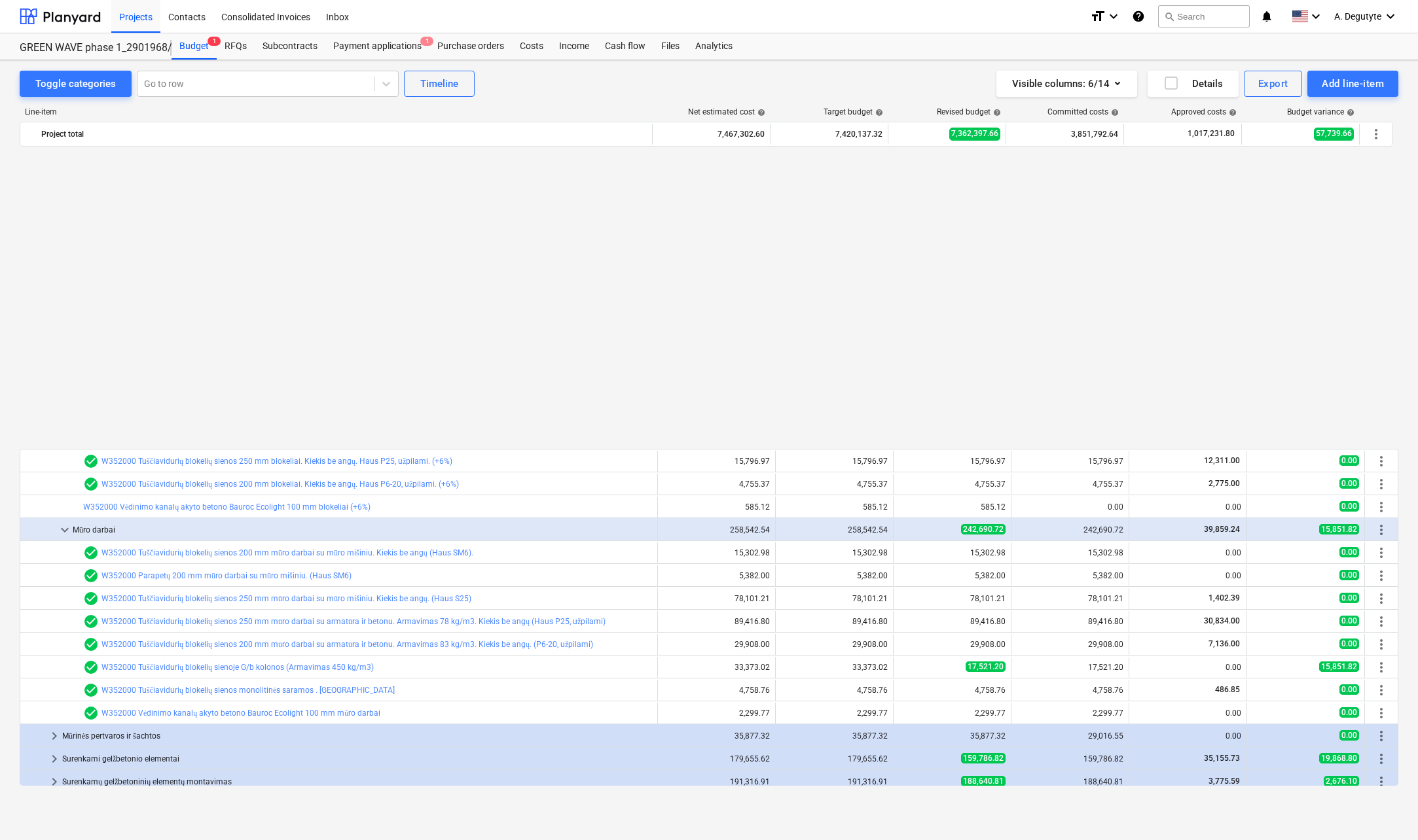
scroll to position [808, 0]
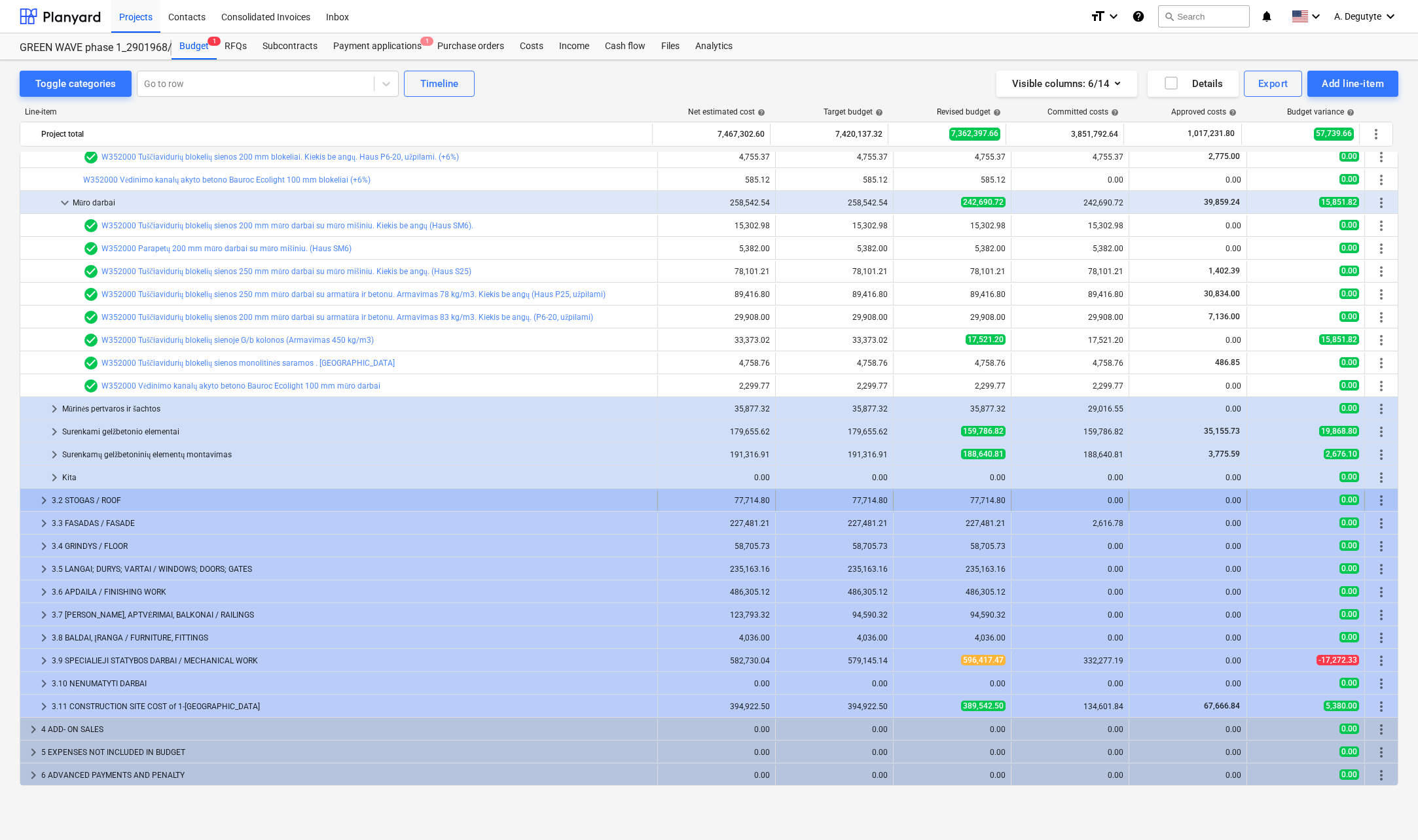
click at [43, 500] on span "keyboard_arrow_right" at bounding box center [43, 501] width 16 height 16
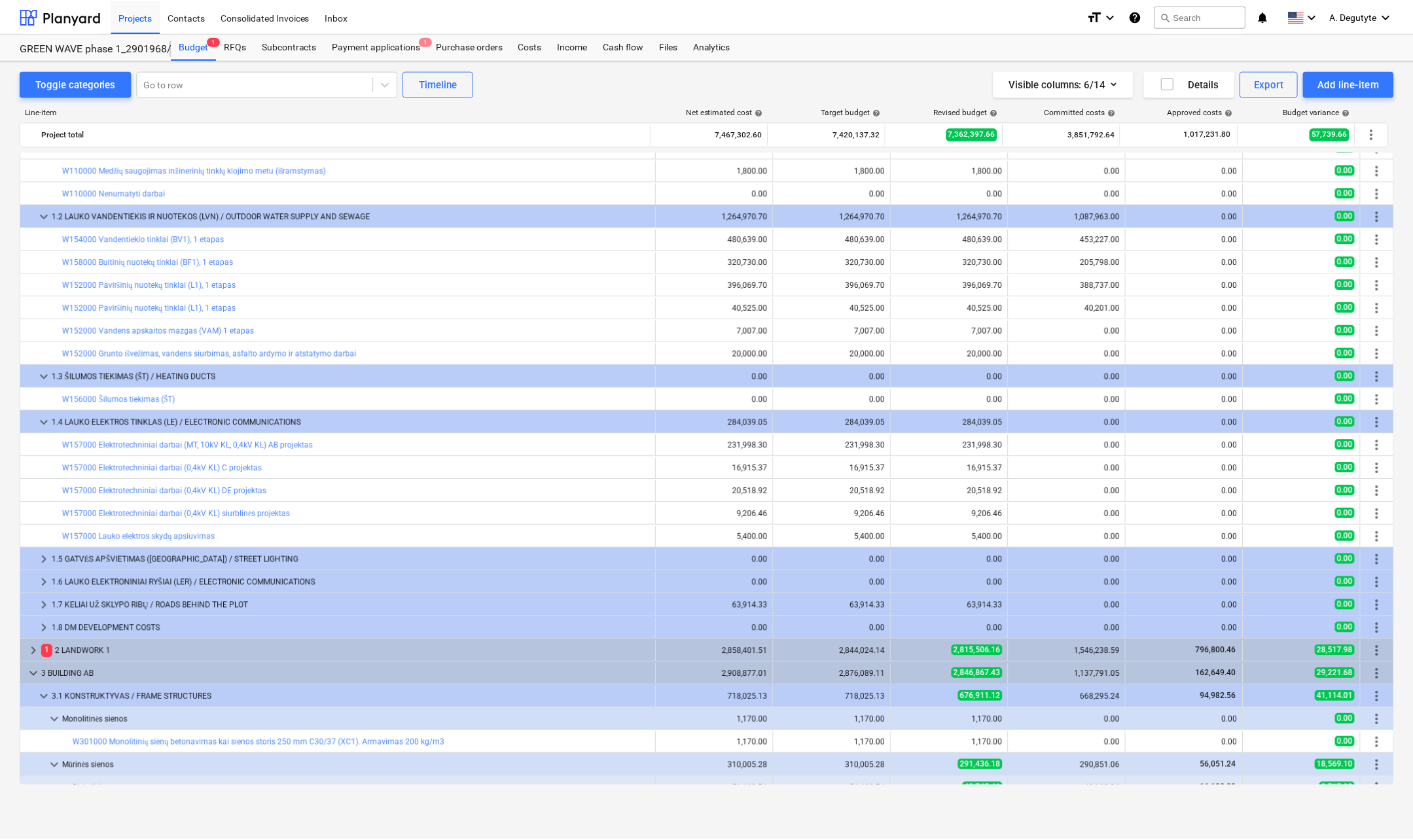
scroll to position [0, 0]
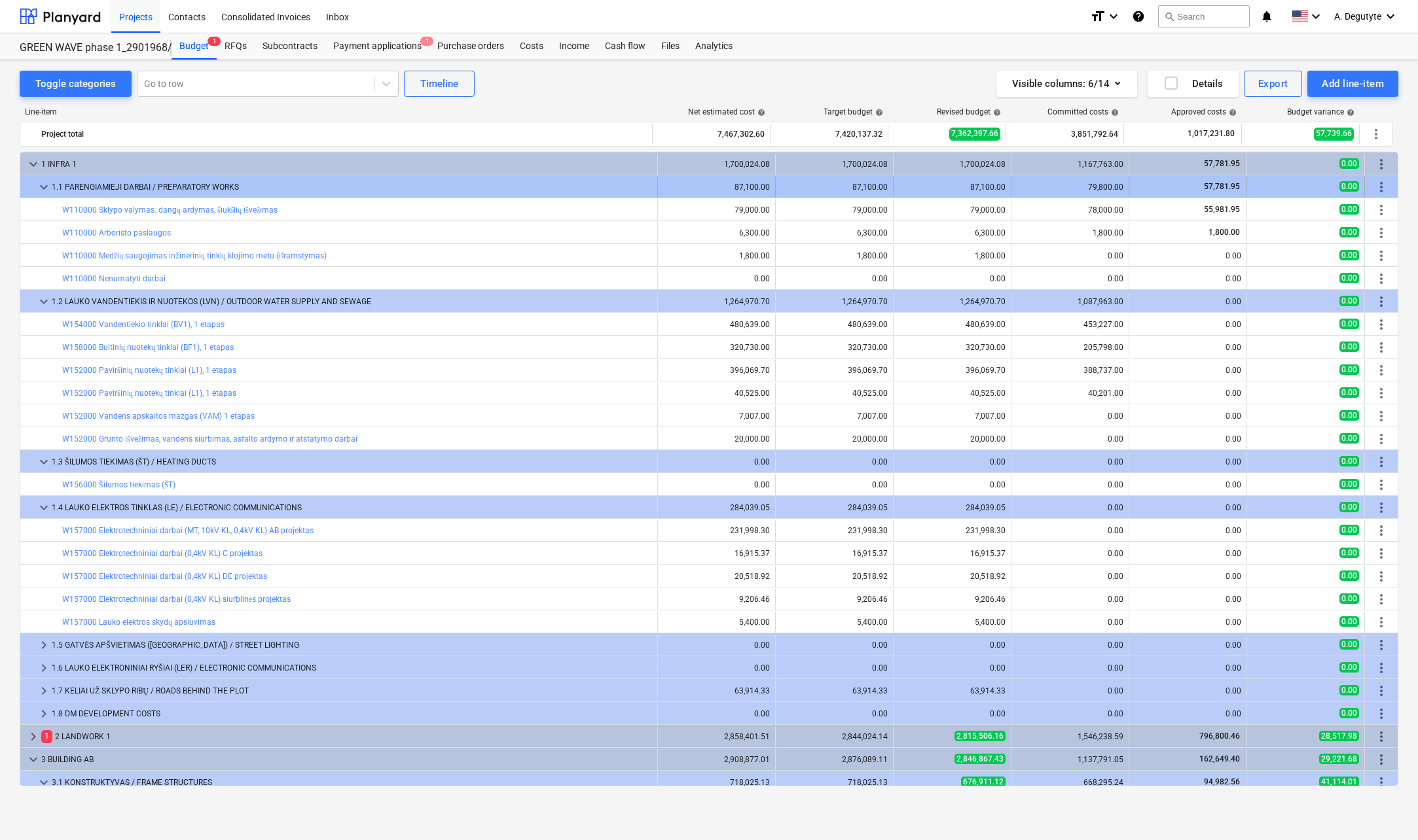
click at [57, 189] on div "1.1 PARENGIAMIEJI DARBAI / PREPARATORY WORKS" at bounding box center [351, 187] width 600 height 21
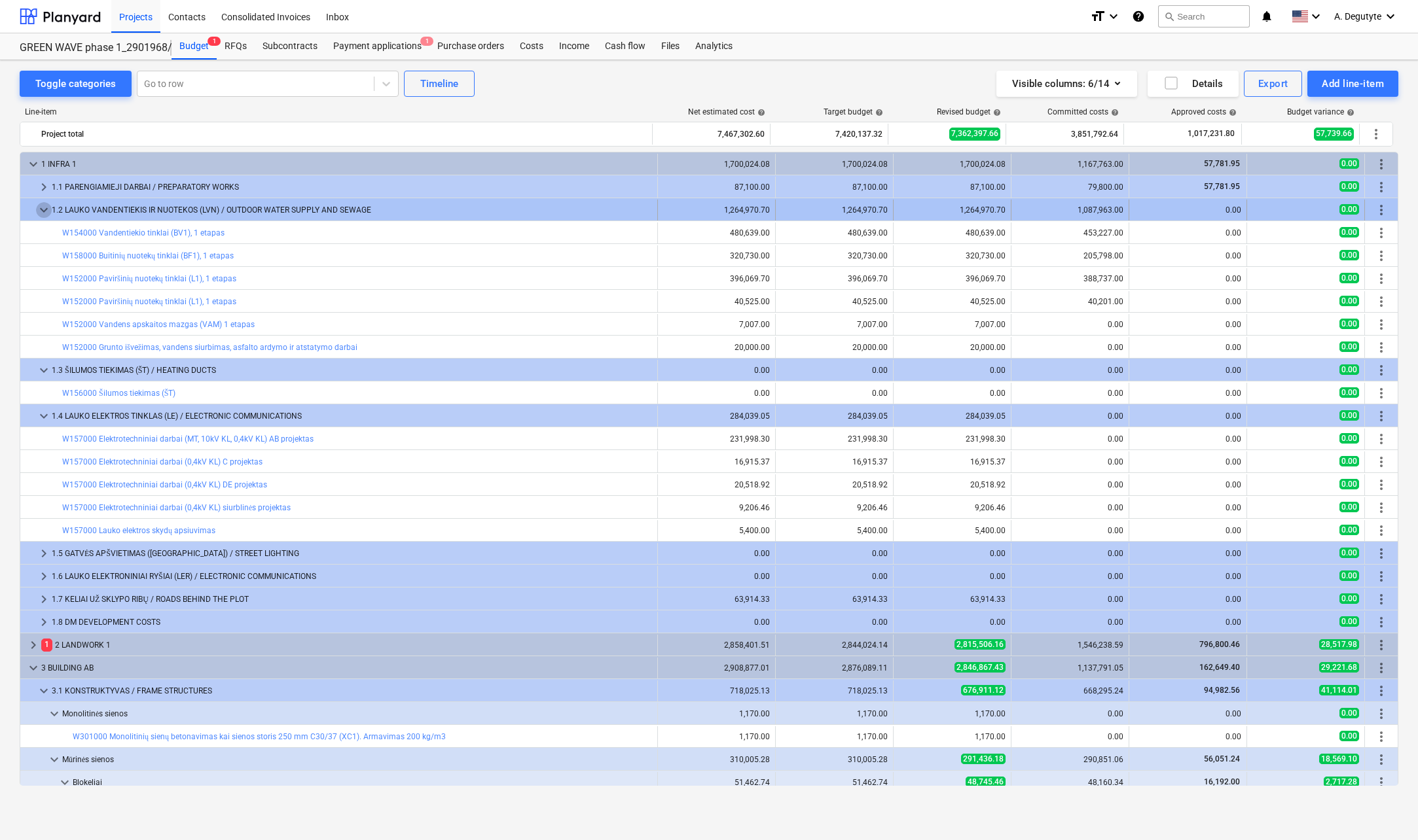
click at [43, 209] on span "keyboard_arrow_down" at bounding box center [43, 210] width 16 height 16
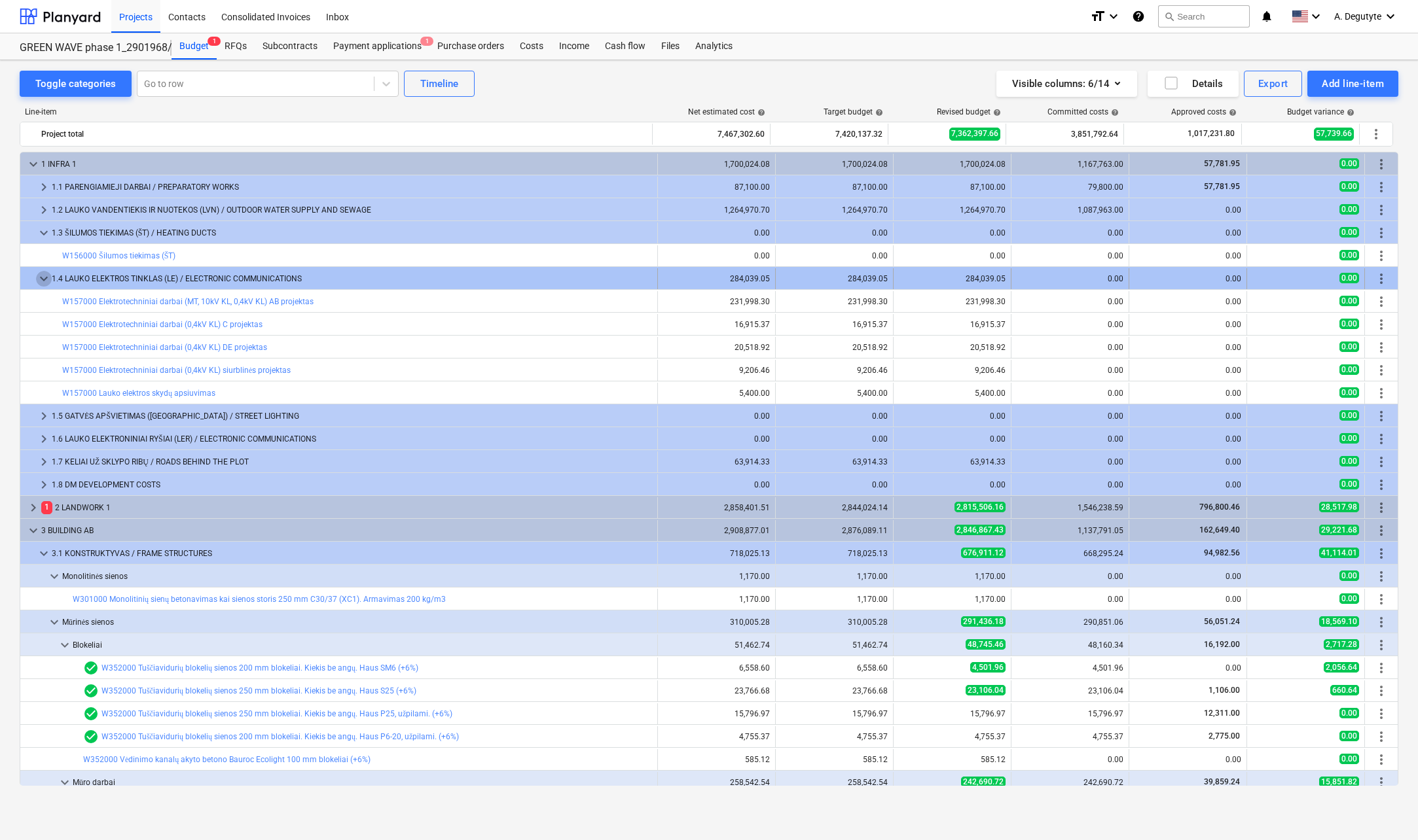
click at [37, 278] on span "keyboard_arrow_down" at bounding box center [43, 278] width 16 height 16
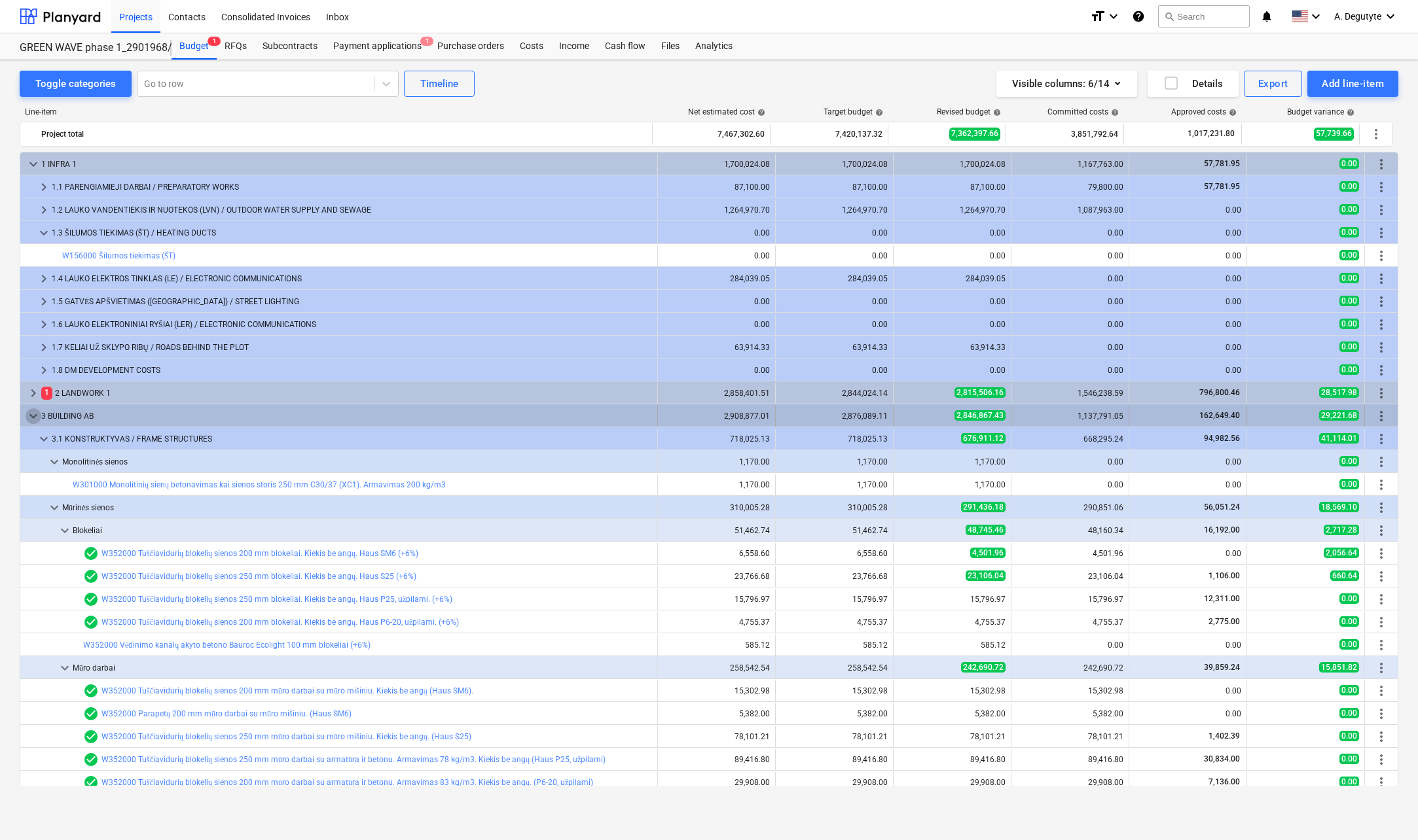
click at [32, 414] on span "keyboard_arrow_down" at bounding box center [33, 416] width 16 height 16
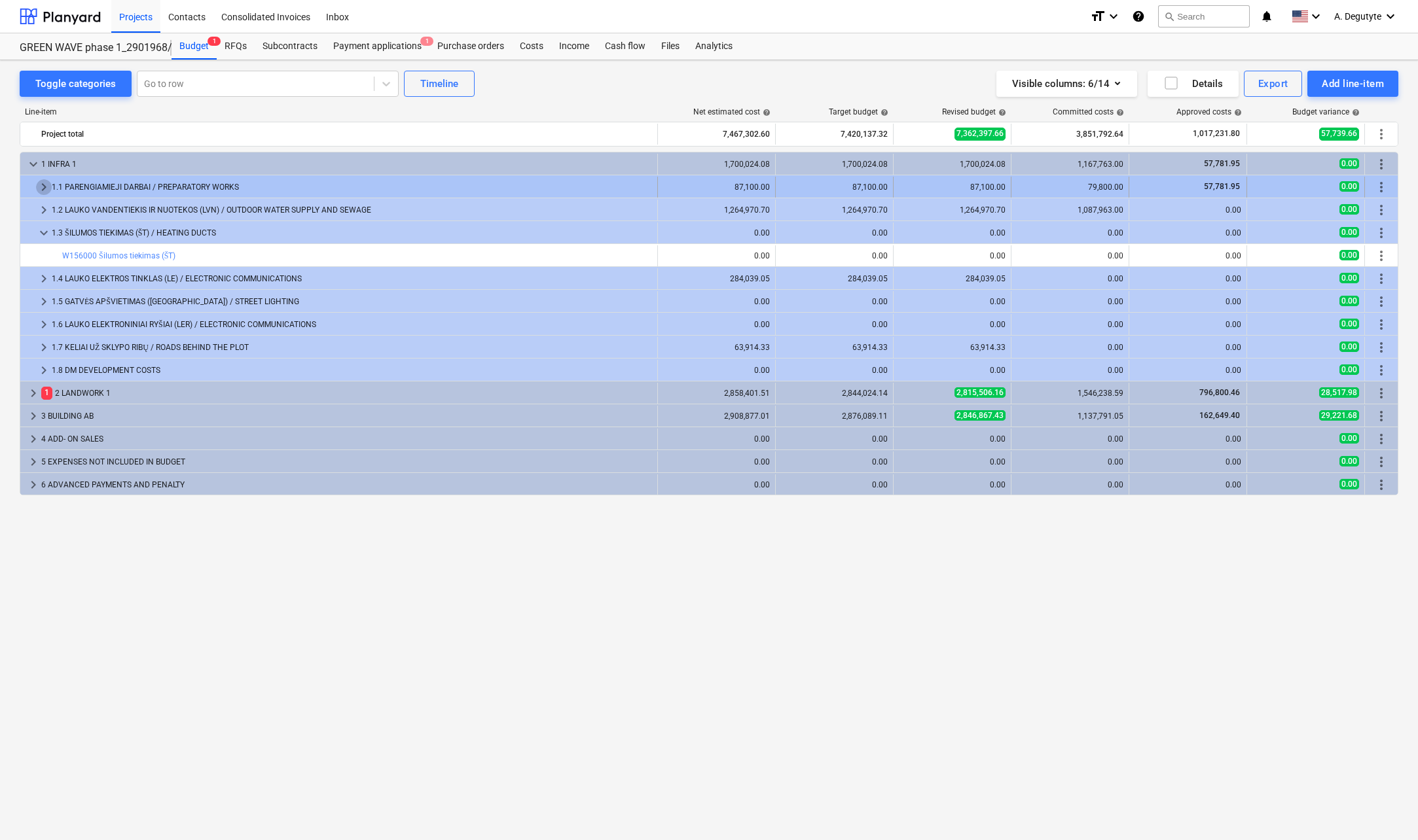
click at [43, 191] on span "keyboard_arrow_right" at bounding box center [43, 187] width 16 height 16
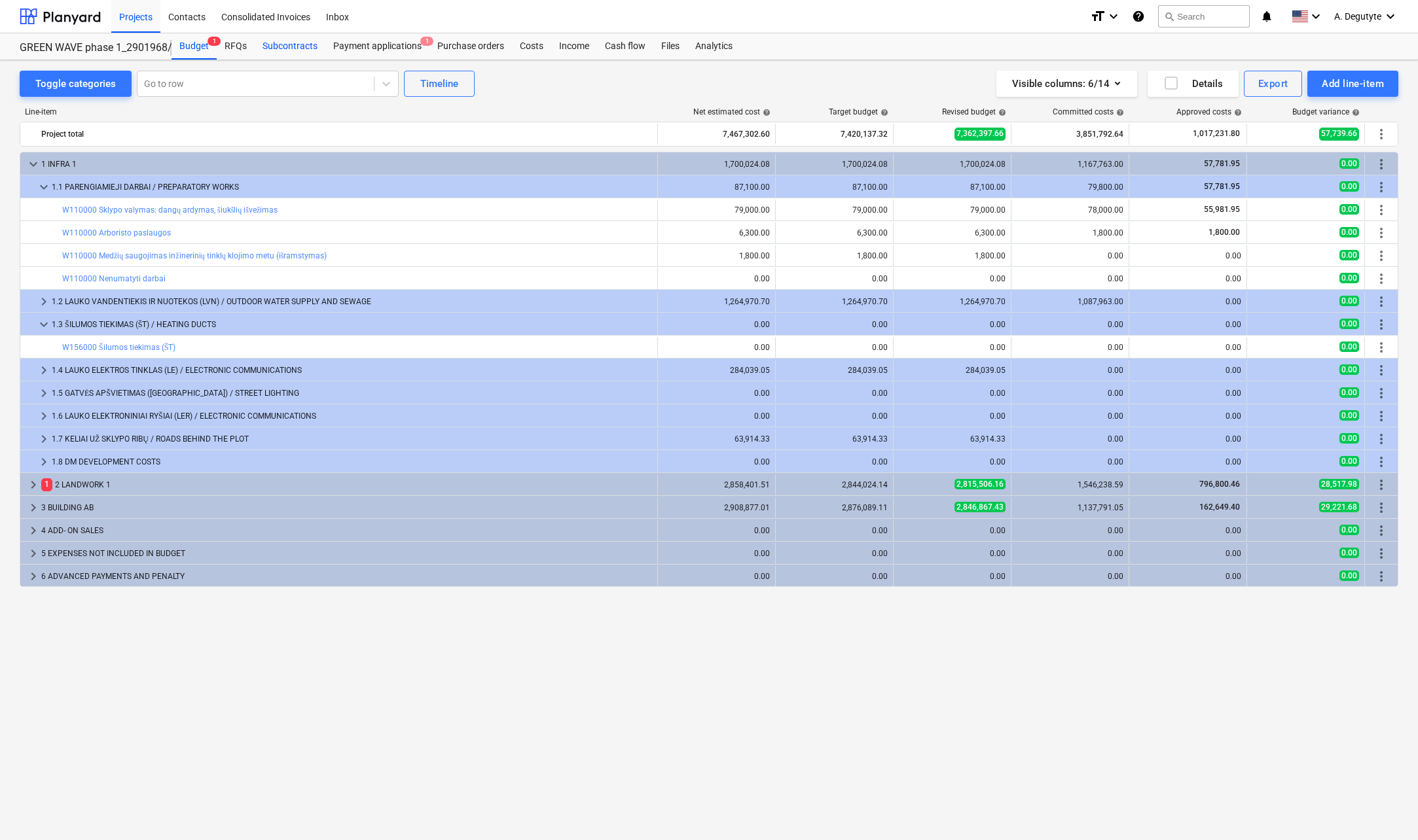
click at [230, 43] on div "RFQs" at bounding box center [235, 47] width 38 height 26
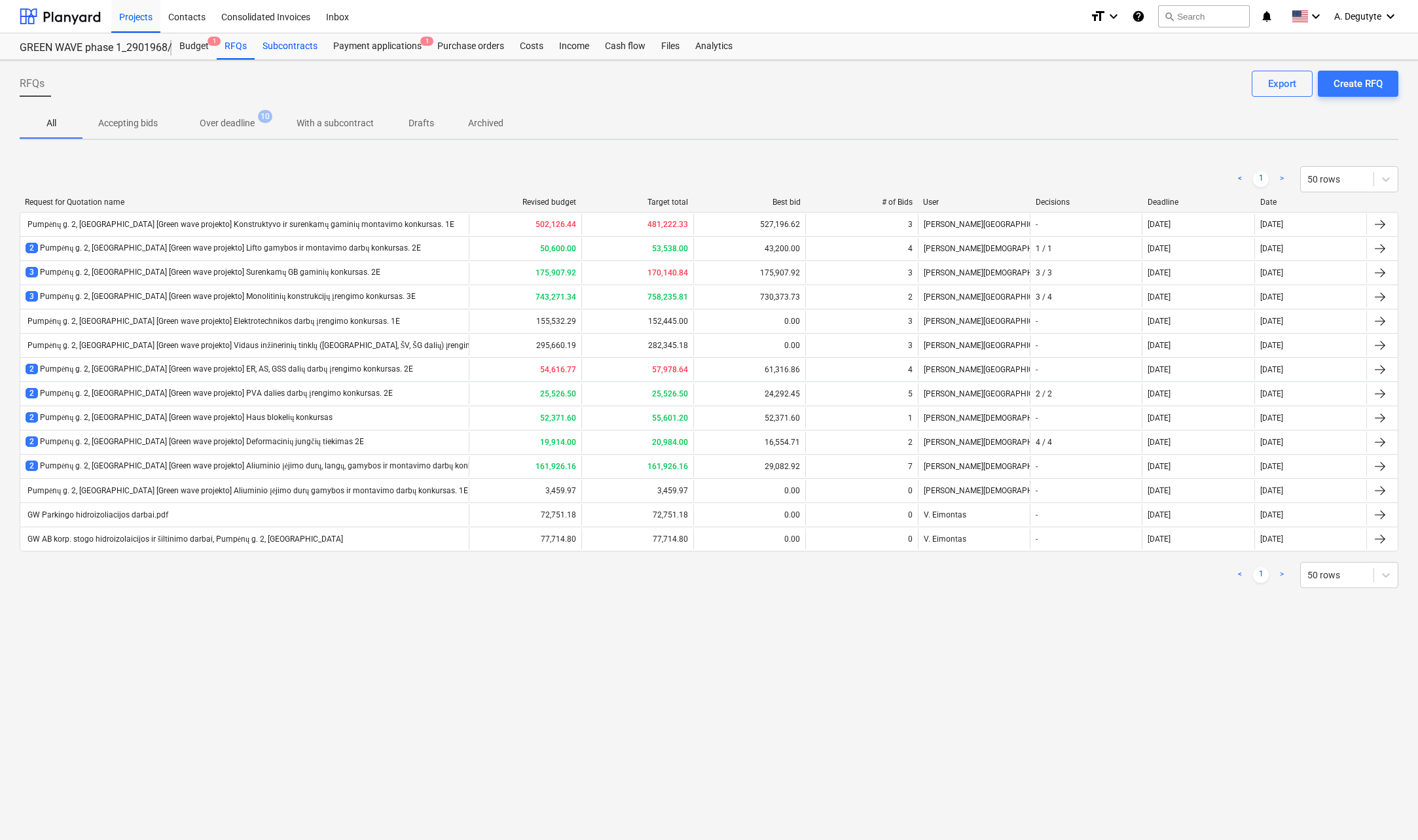
click at [283, 49] on div "Subcontracts" at bounding box center [289, 47] width 71 height 26
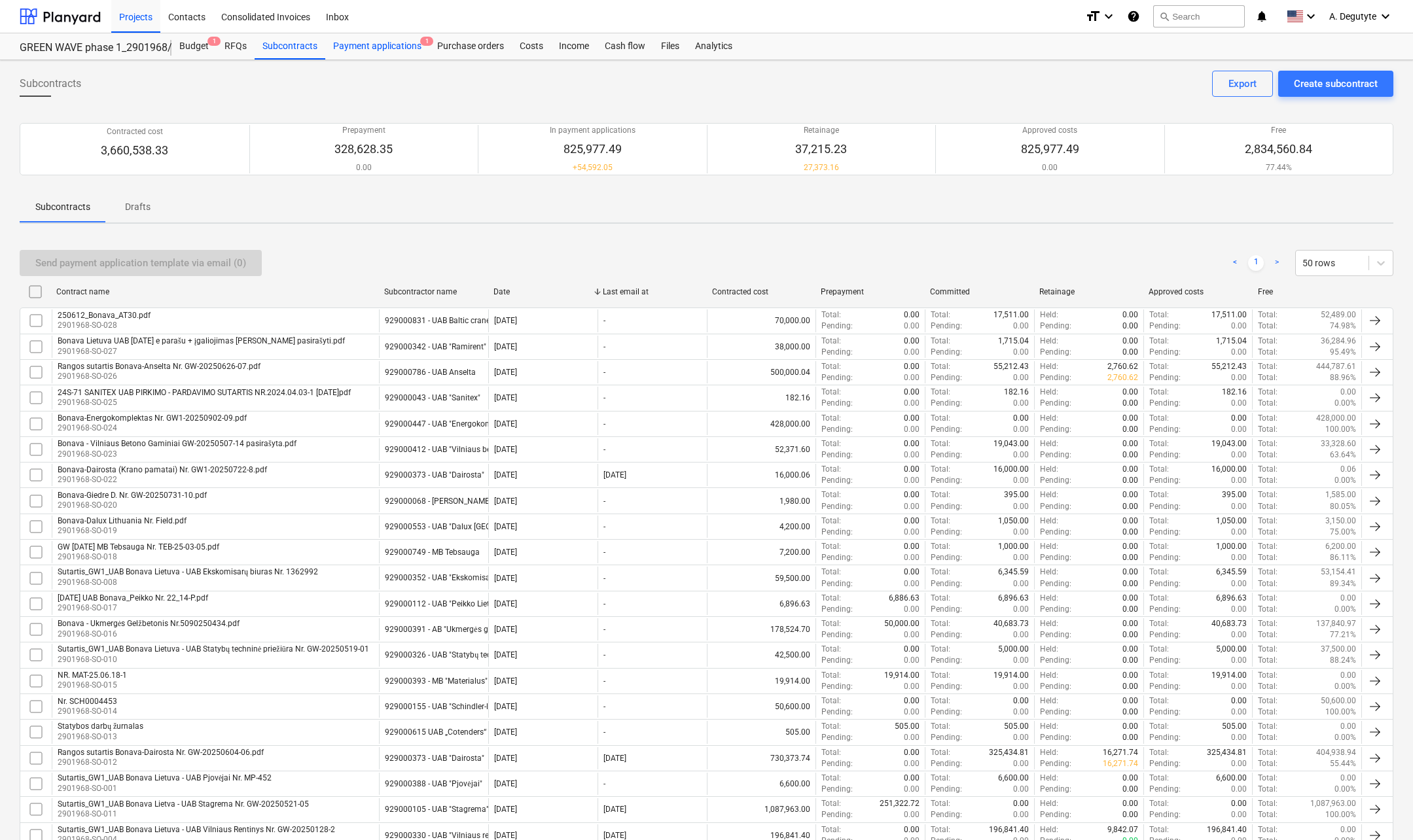
click at [399, 45] on div "Payment applications 1" at bounding box center [377, 47] width 104 height 26
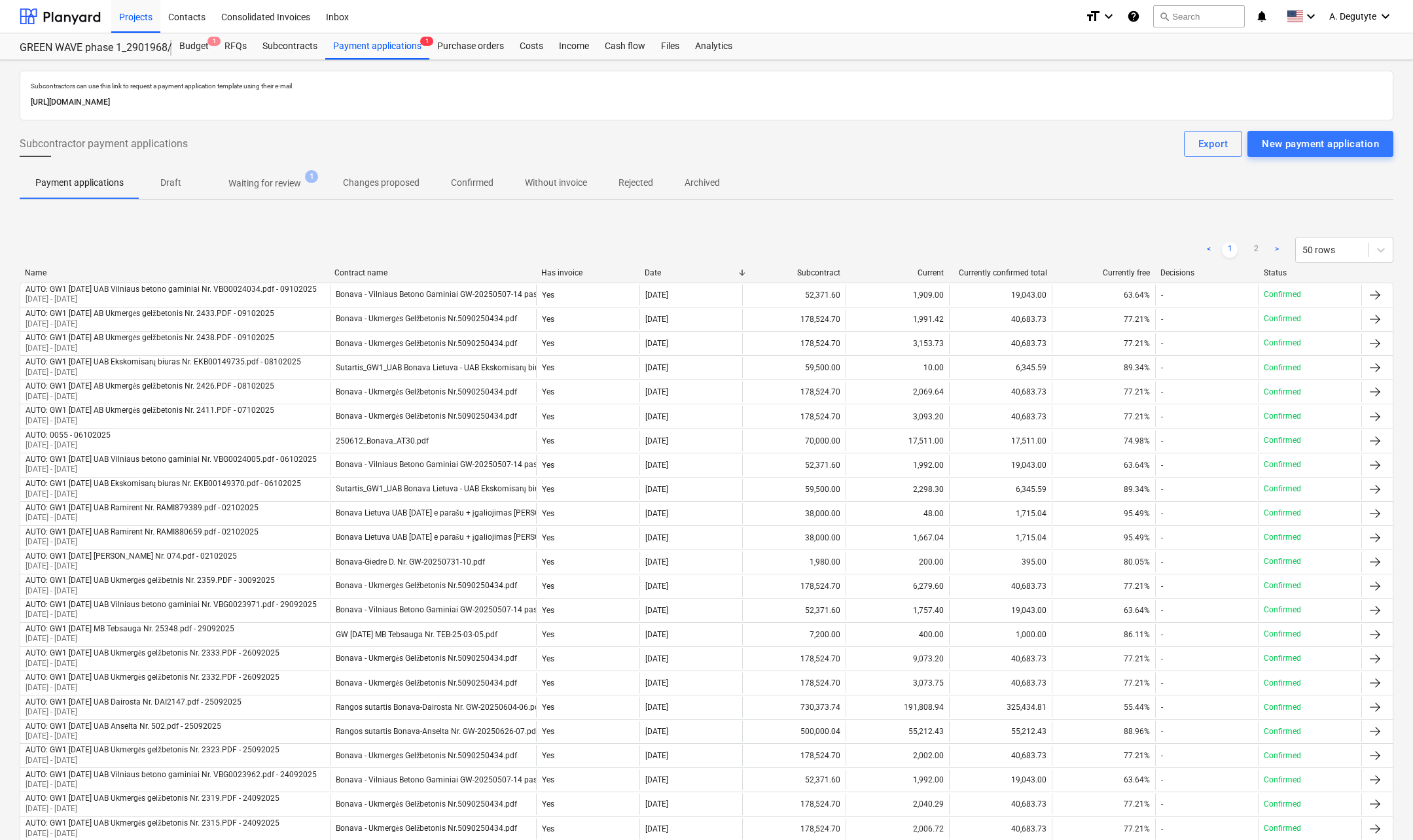
click at [294, 180] on p "Waiting for review" at bounding box center [265, 184] width 73 height 14
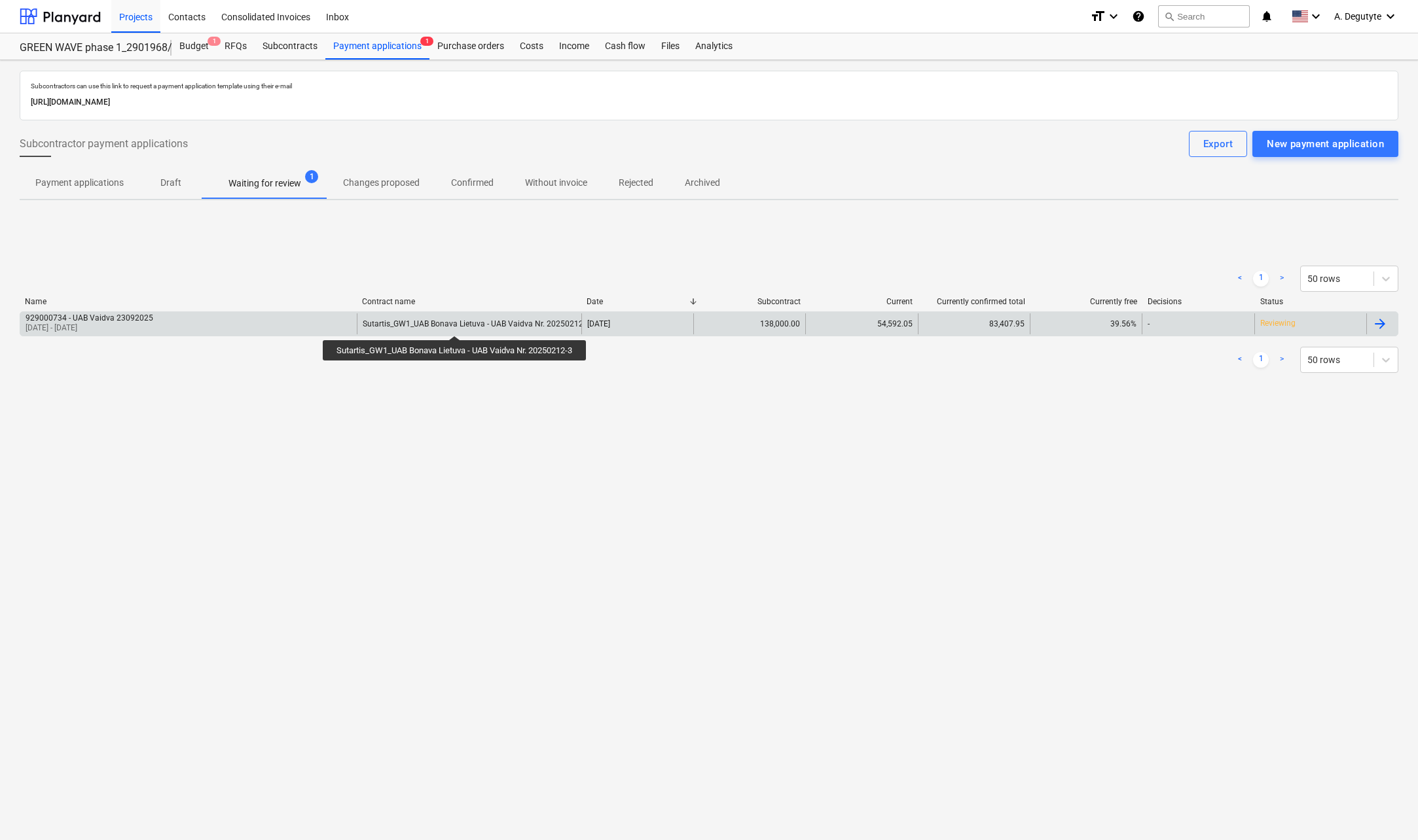
click at [458, 324] on div "Sutartis_GW1_UAB Bonava Lietuva - UAB Vaidva Nr. 20250212-3" at bounding box center [476, 324] width 227 height 9
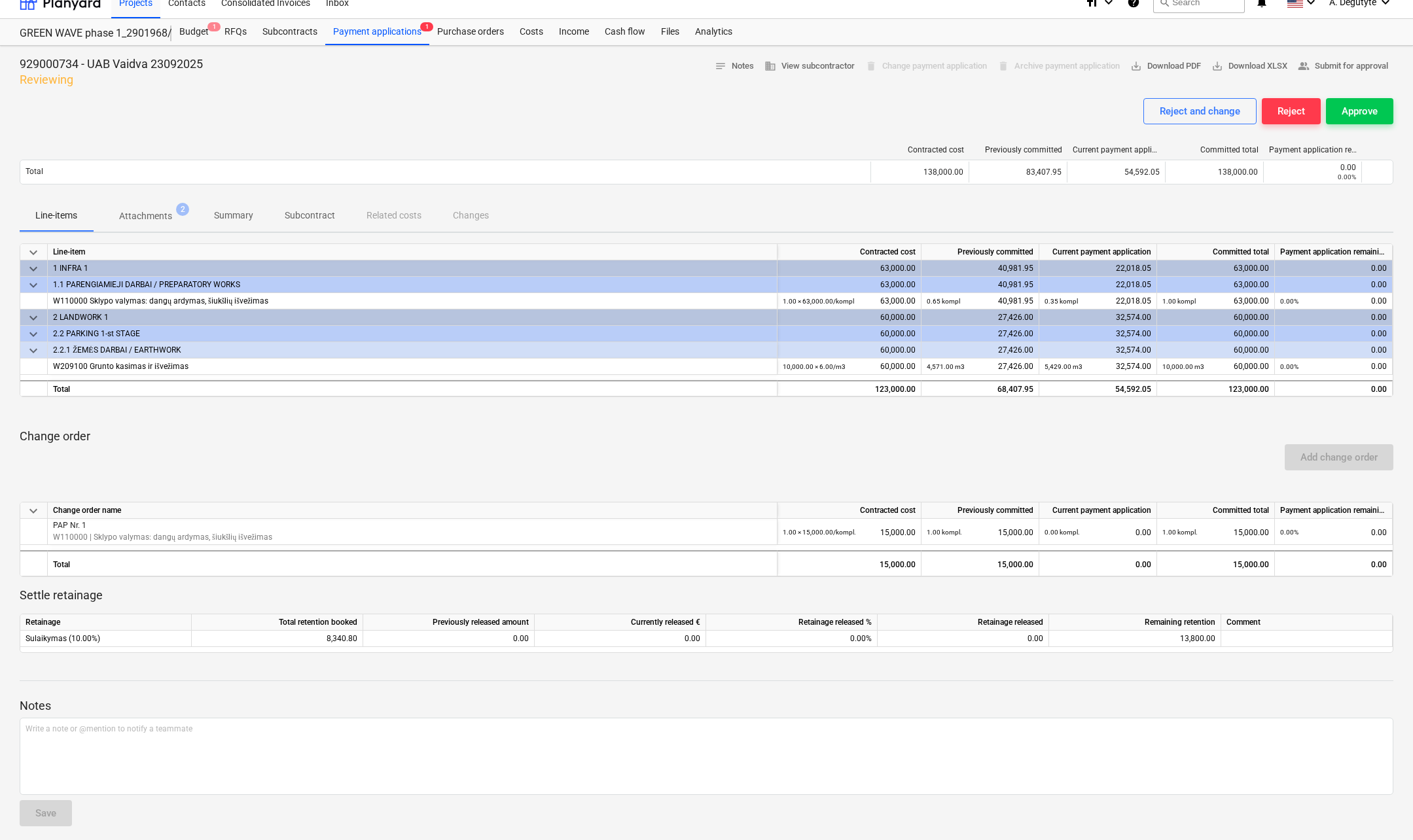
scroll to position [21, 0]
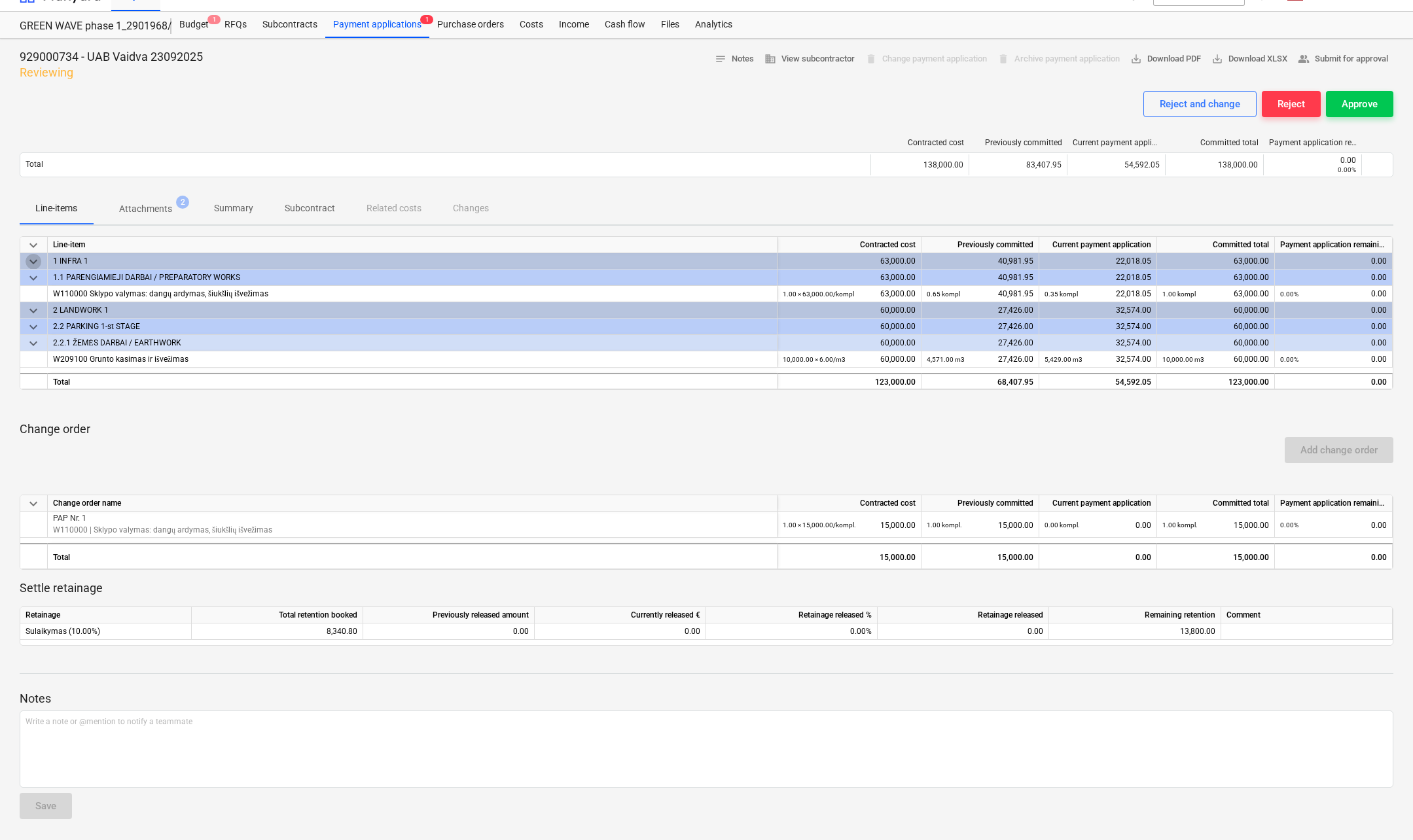
click at [32, 263] on span "keyboard_arrow_down" at bounding box center [33, 261] width 16 height 16
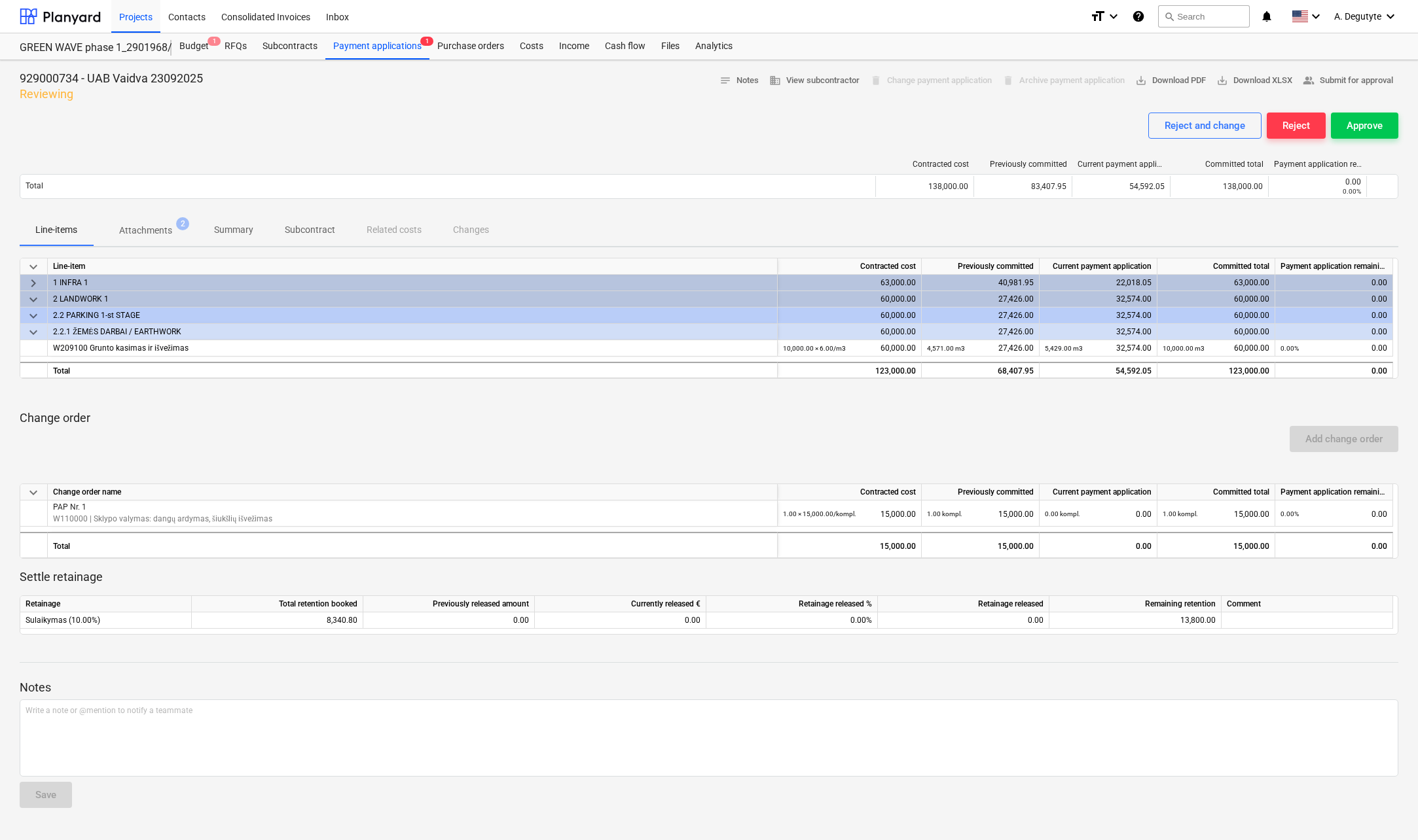
click at [32, 267] on span "keyboard_arrow_down" at bounding box center [33, 267] width 16 height 16
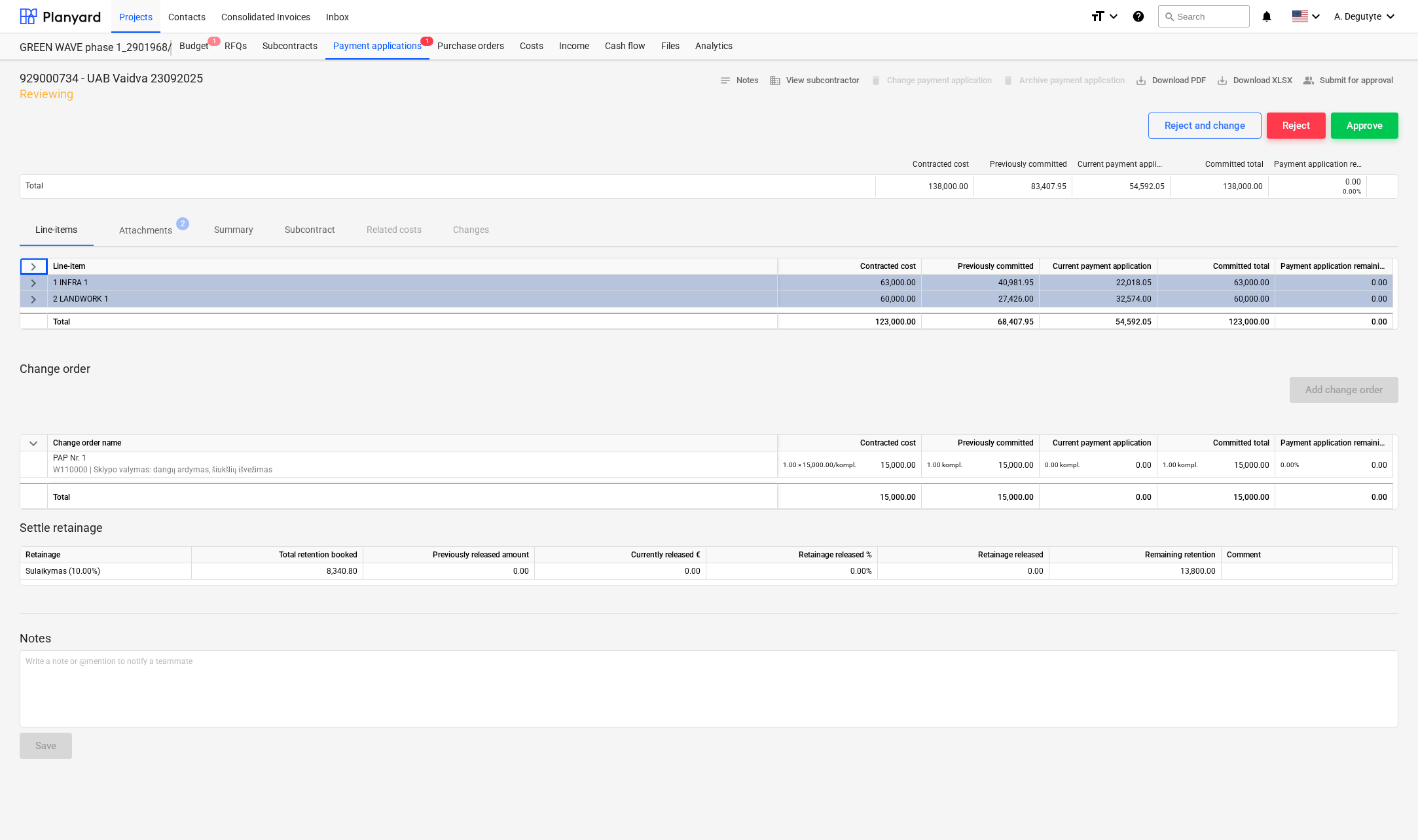
click at [34, 269] on span "keyboard_arrow_right" at bounding box center [33, 267] width 16 height 16
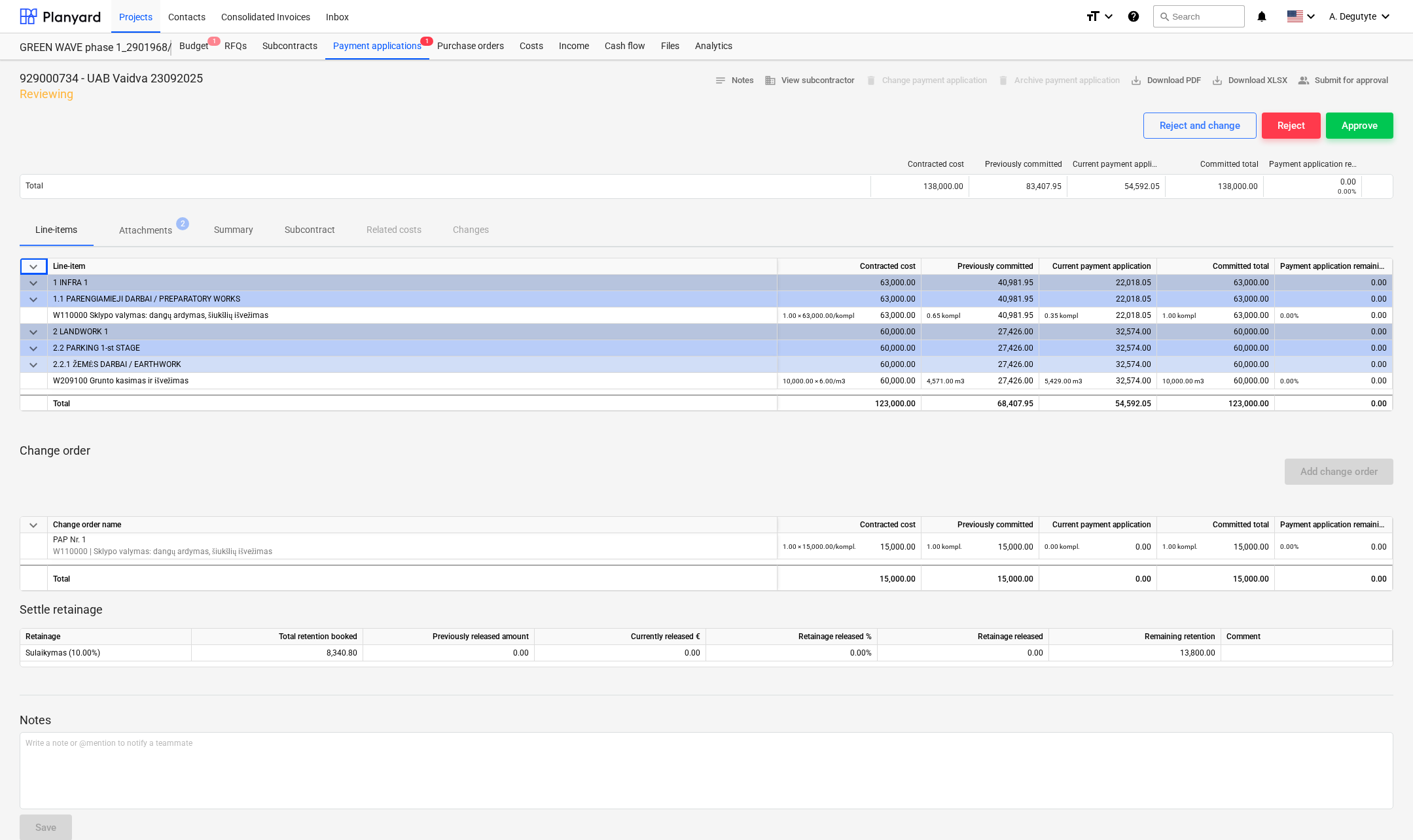
click at [34, 281] on span "keyboard_arrow_down" at bounding box center [33, 283] width 16 height 16
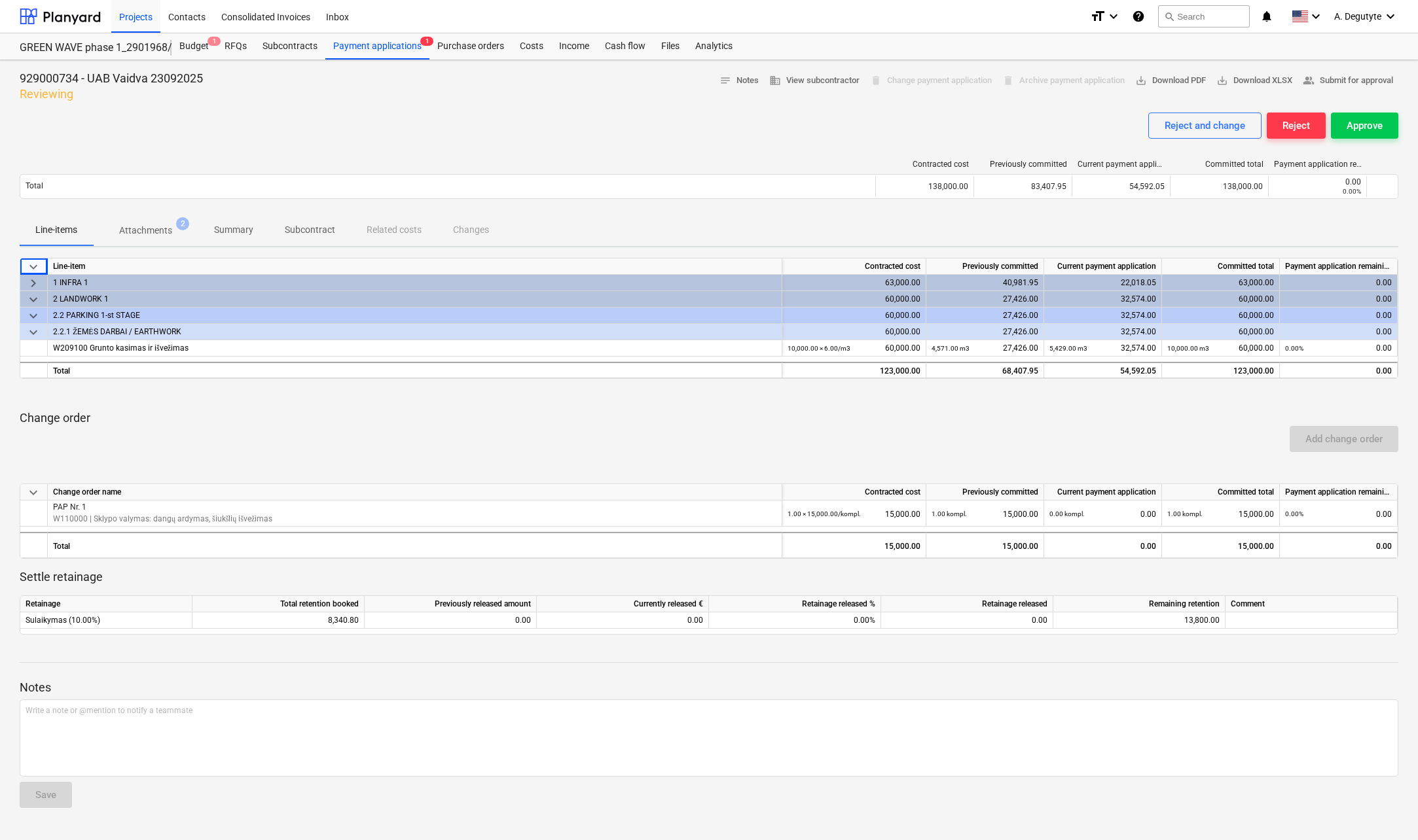
click at [35, 284] on span "keyboard_arrow_right" at bounding box center [33, 283] width 16 height 16
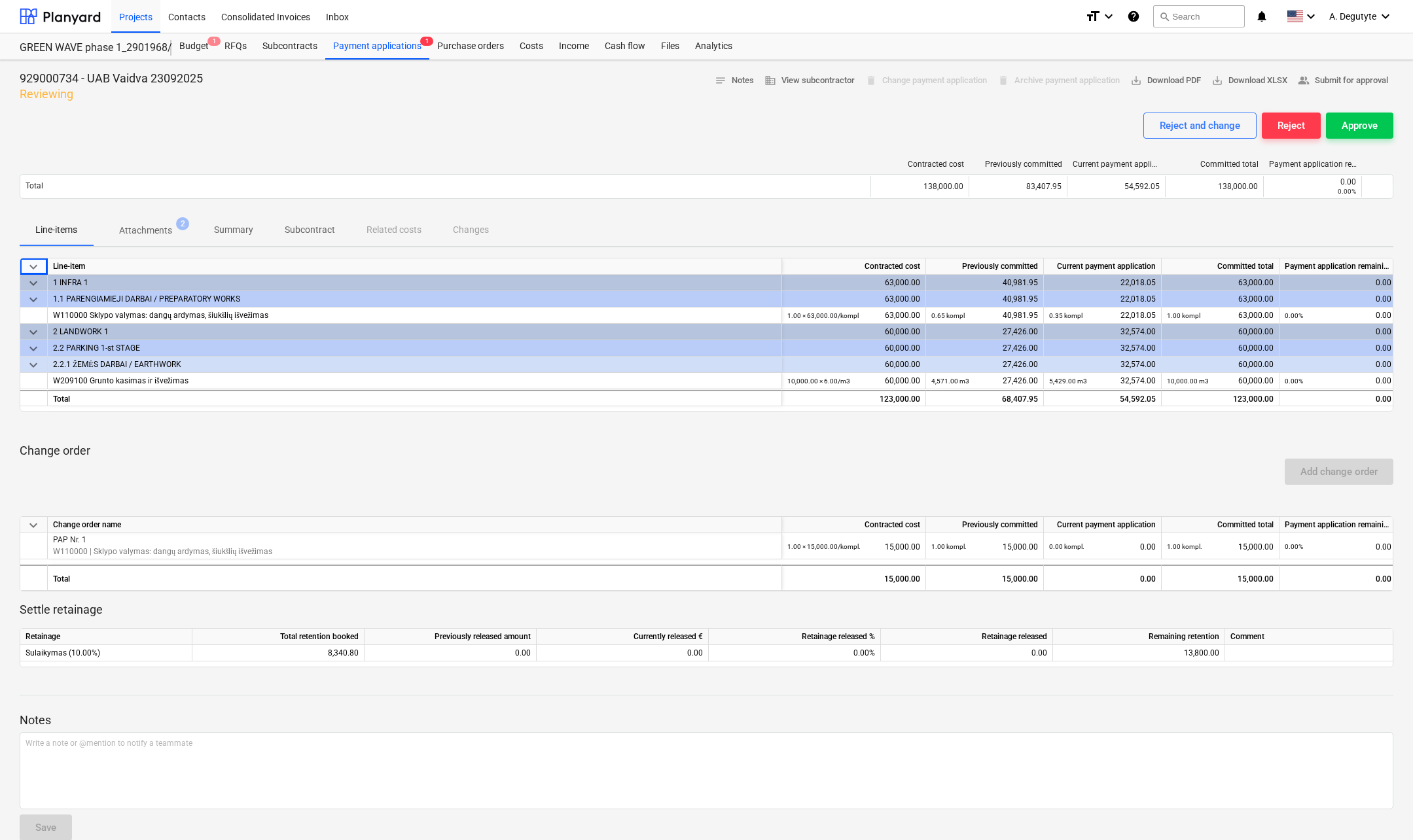
click at [32, 330] on span "keyboard_arrow_down" at bounding box center [33, 332] width 16 height 16
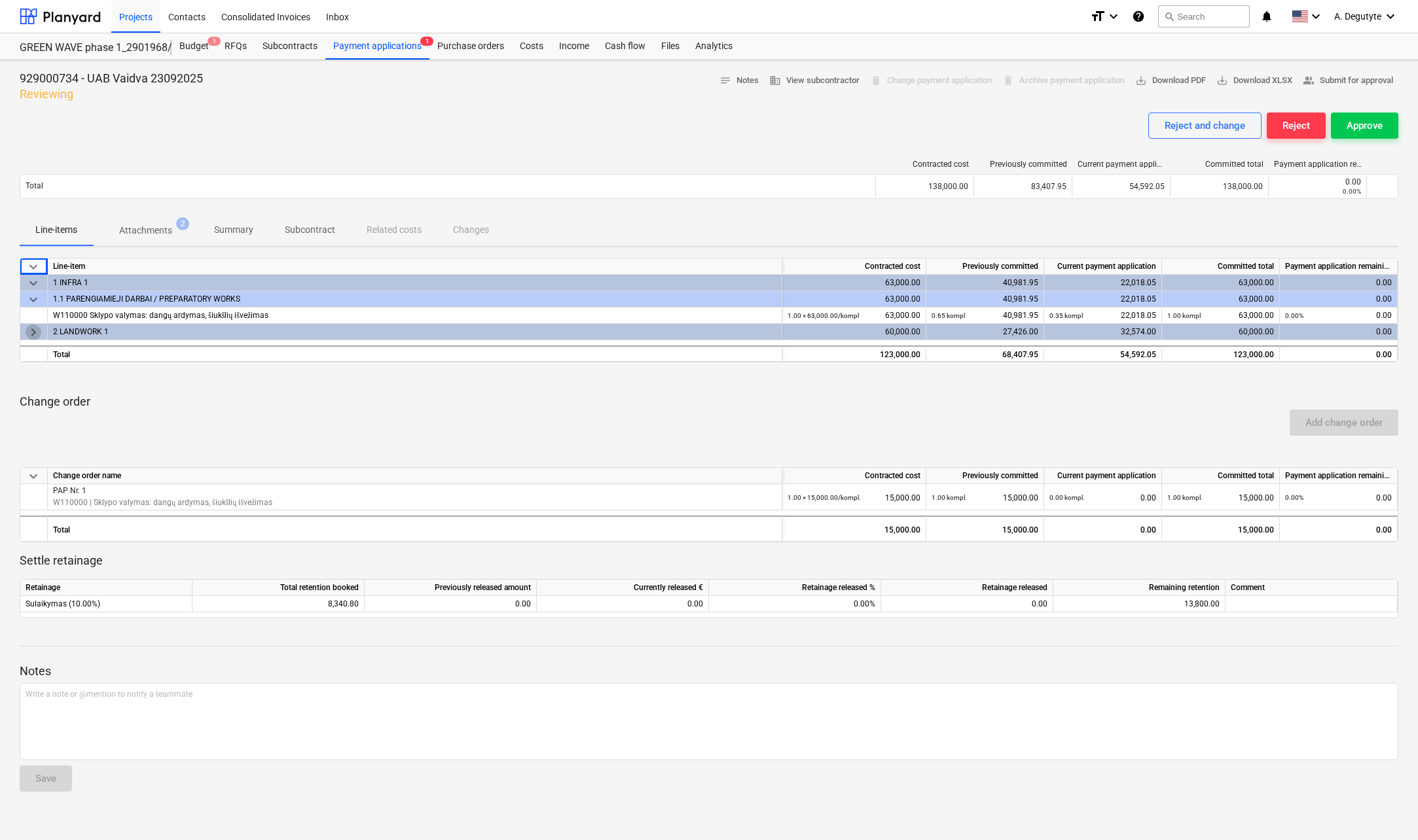
click at [34, 328] on span "keyboard_arrow_right" at bounding box center [33, 332] width 16 height 16
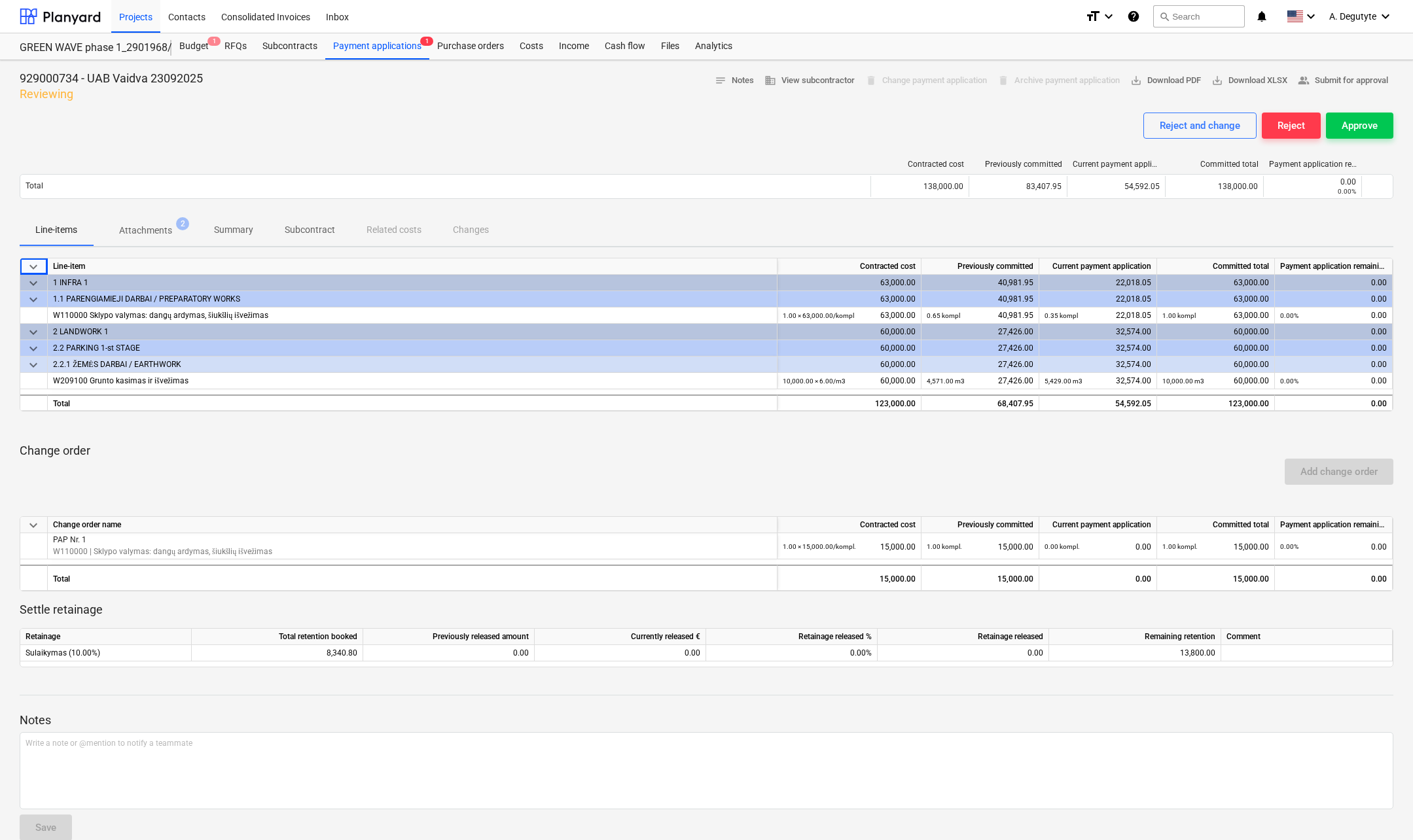
click at [32, 345] on span "keyboard_arrow_down" at bounding box center [33, 348] width 16 height 16
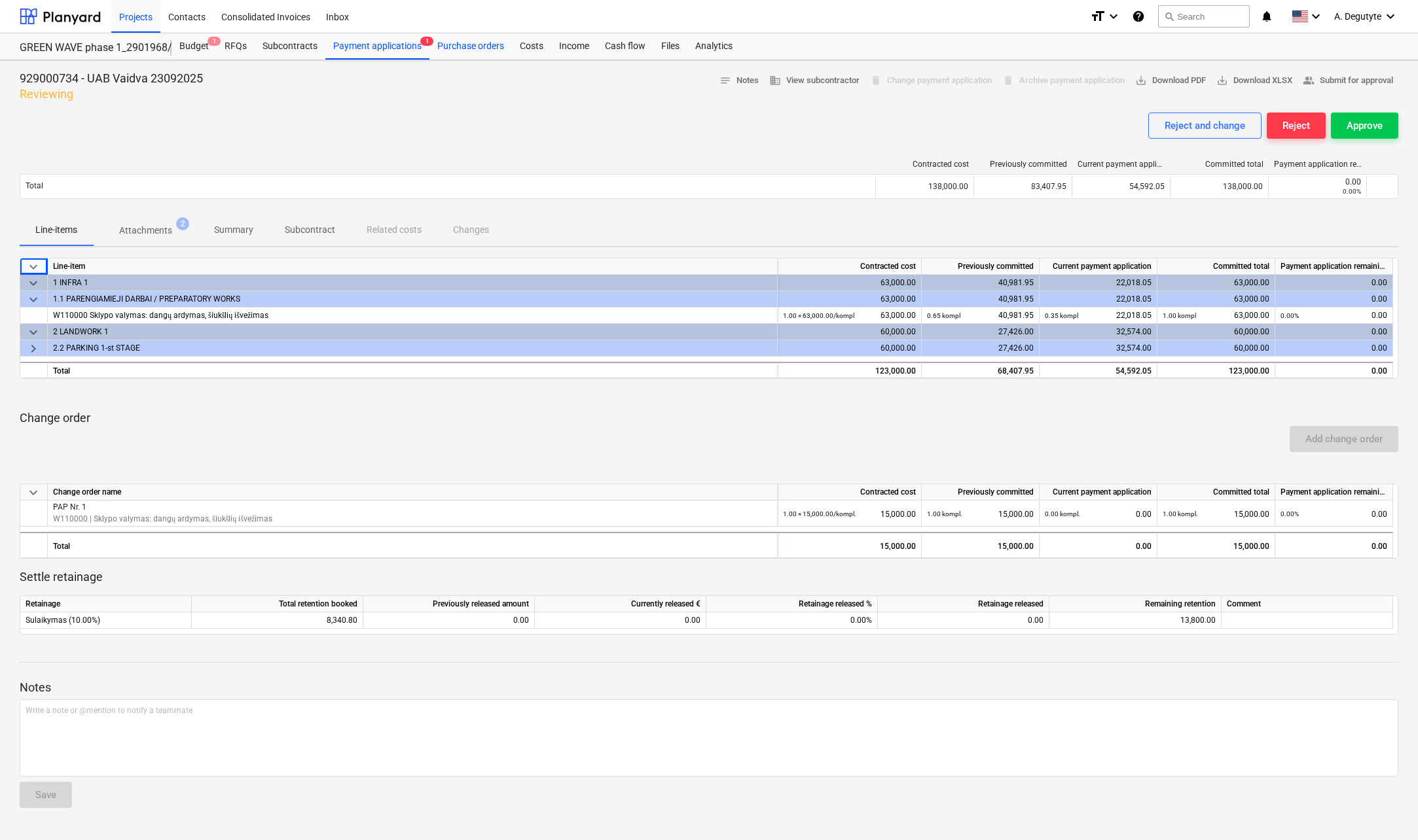
drag, startPoint x: 476, startPoint y: 47, endPoint x: 483, endPoint y: 46, distance: 7.1
click at [476, 47] on div "Purchase orders" at bounding box center [471, 47] width 82 height 26
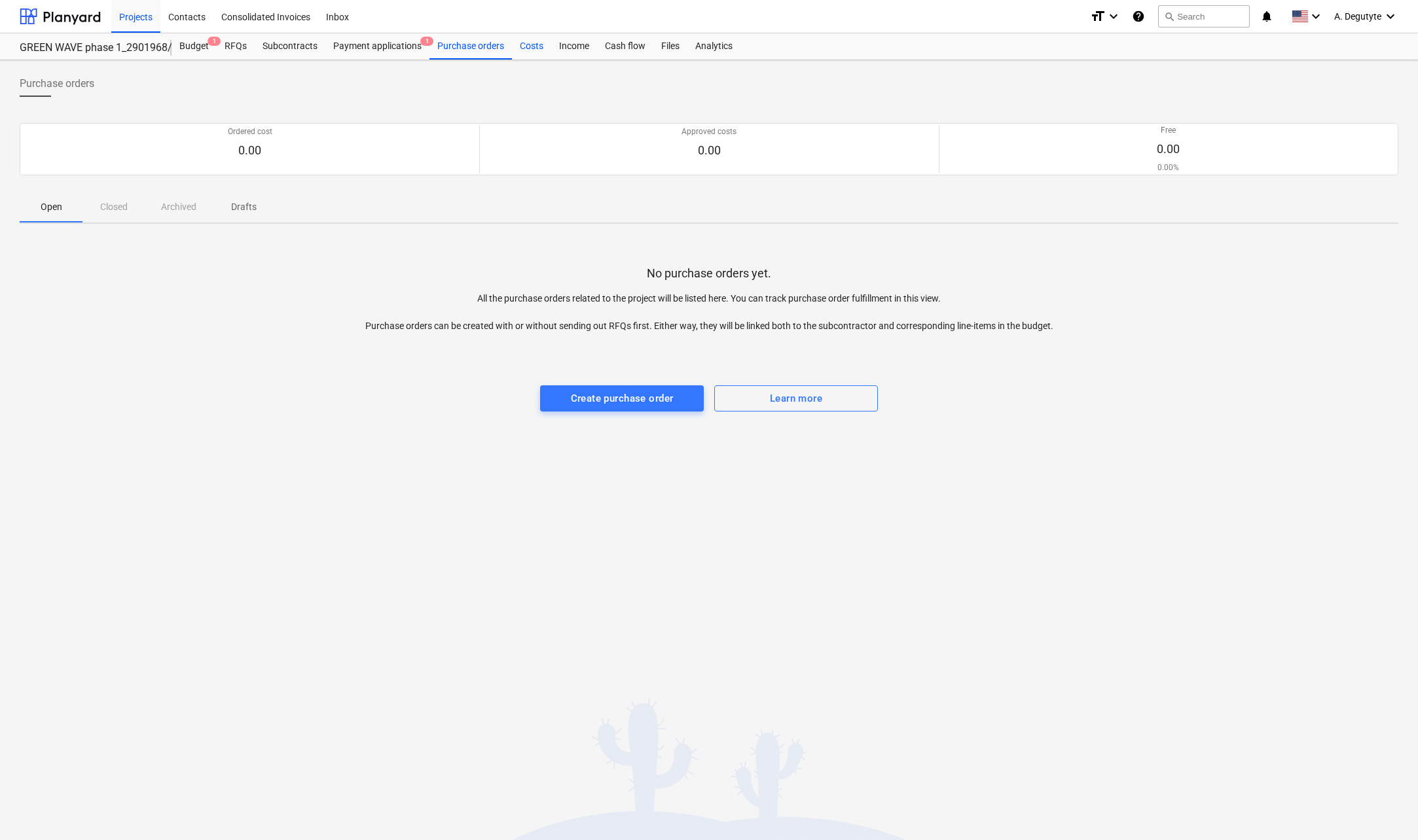
click at [529, 51] on div "Costs" at bounding box center [531, 47] width 39 height 26
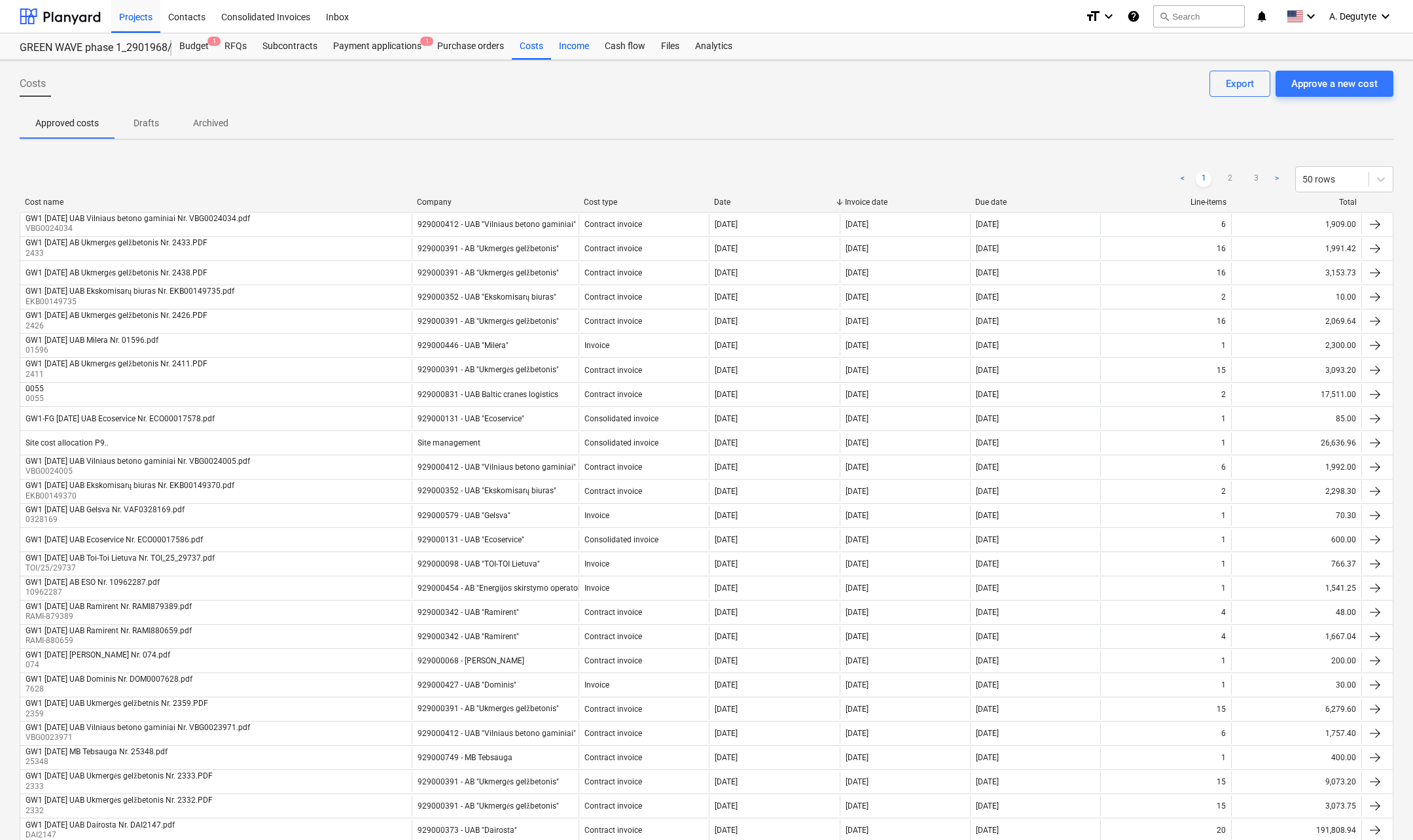
click at [561, 50] on div "Income" at bounding box center [573, 47] width 46 height 26
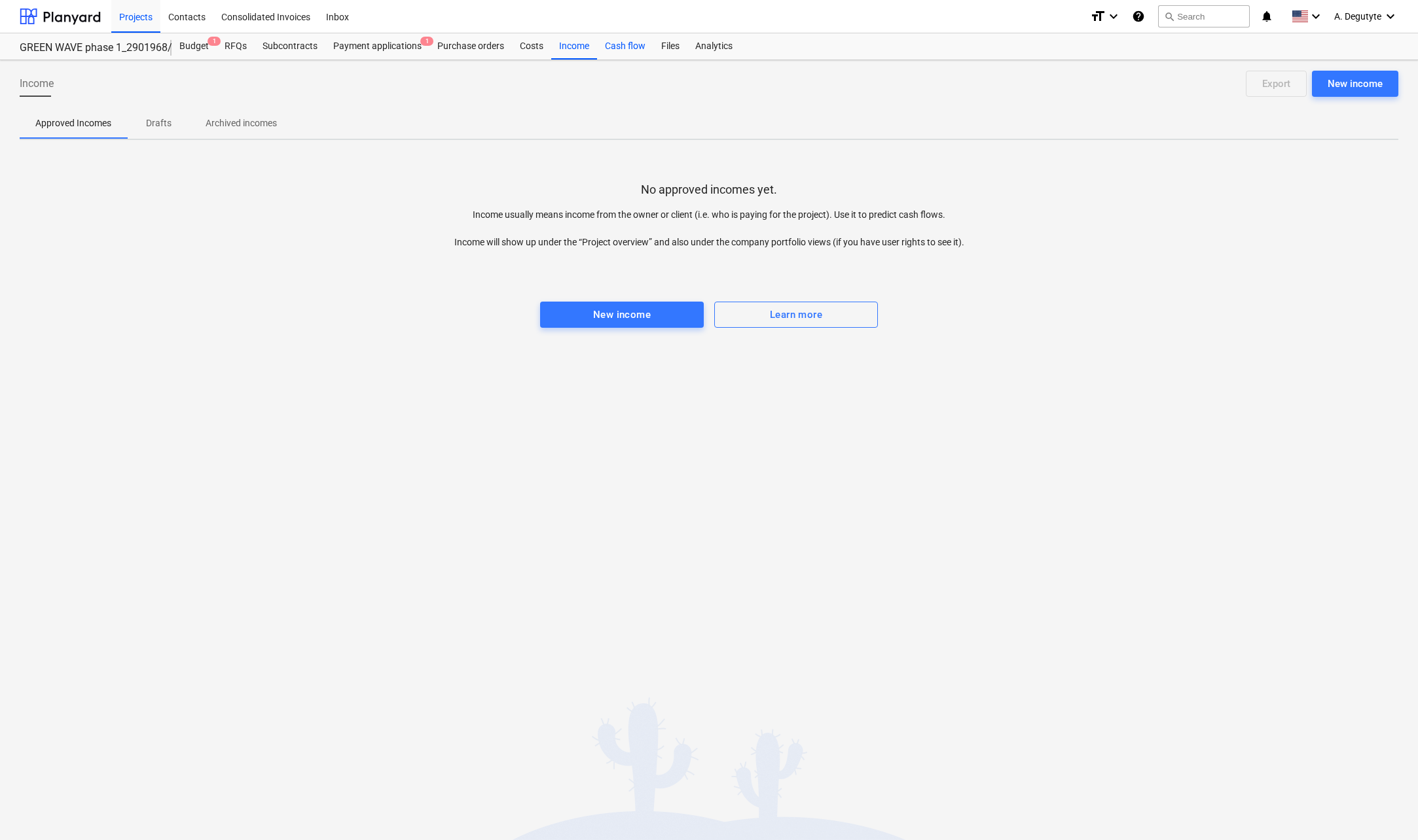
click at [623, 41] on div "Cash flow" at bounding box center [625, 47] width 56 height 26
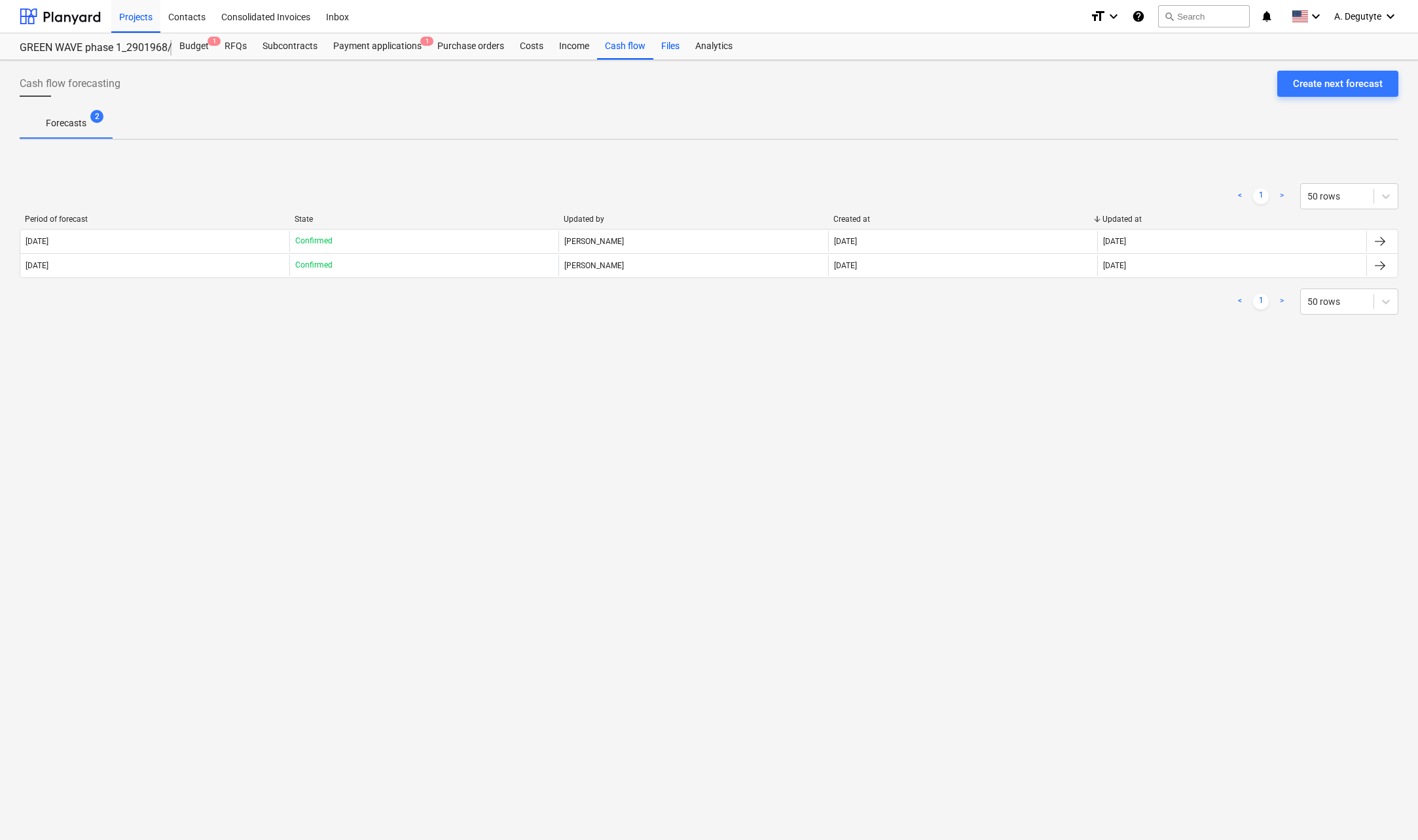
click at [670, 55] on div "Files" at bounding box center [670, 47] width 34 height 26
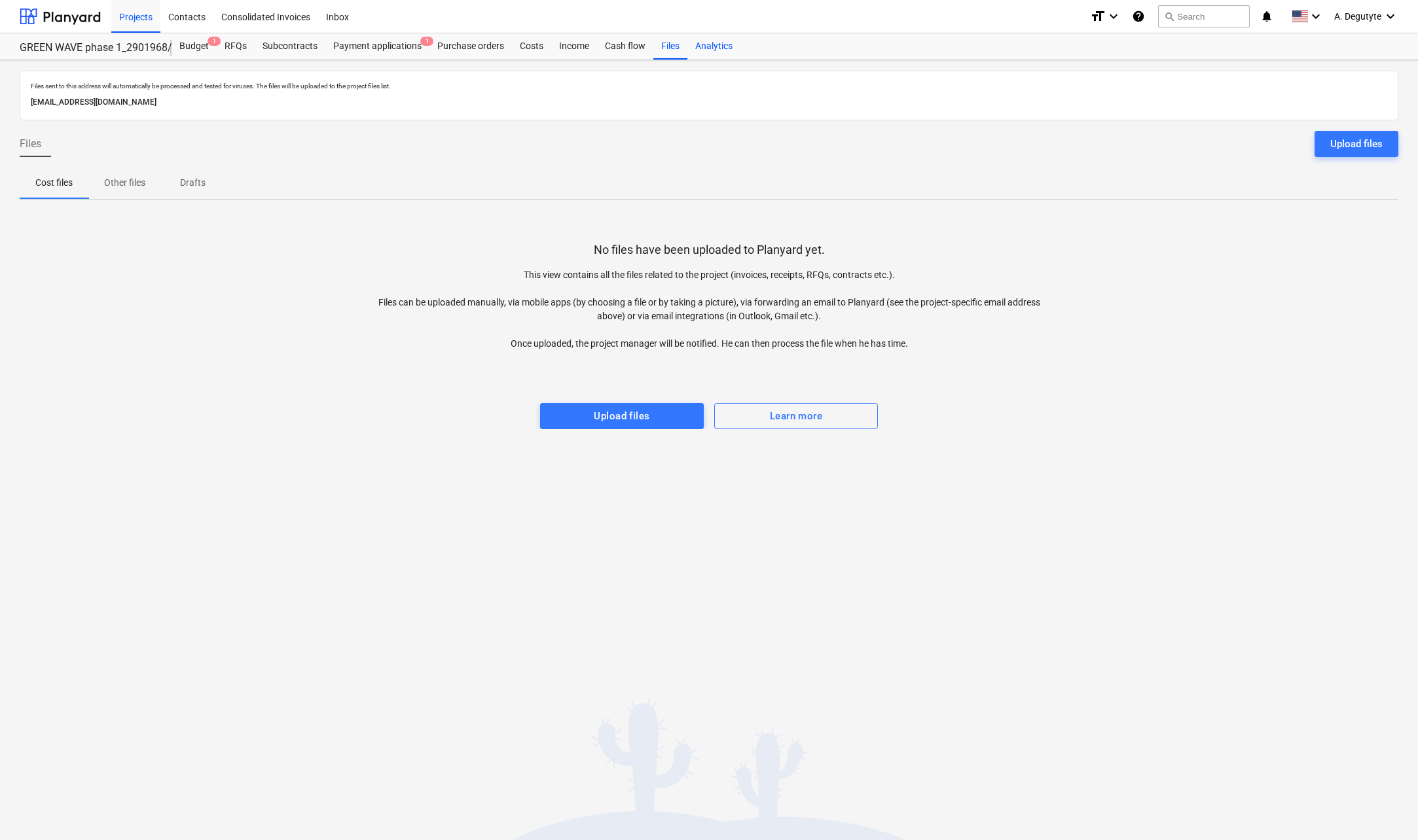
click at [711, 49] on div "Analytics" at bounding box center [713, 47] width 53 height 26
